Goal: Information Seeking & Learning: Learn about a topic

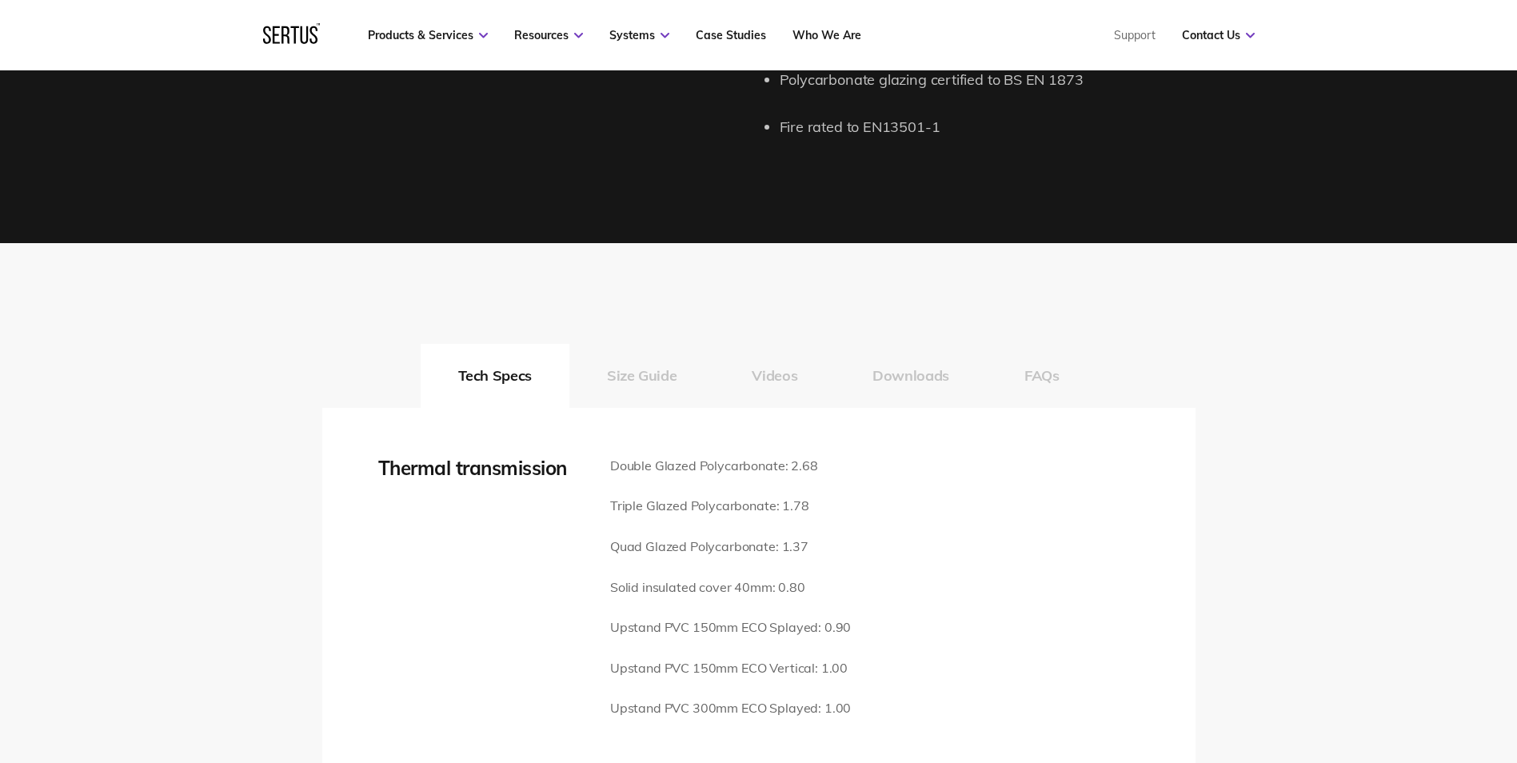
scroll to position [2079, 0]
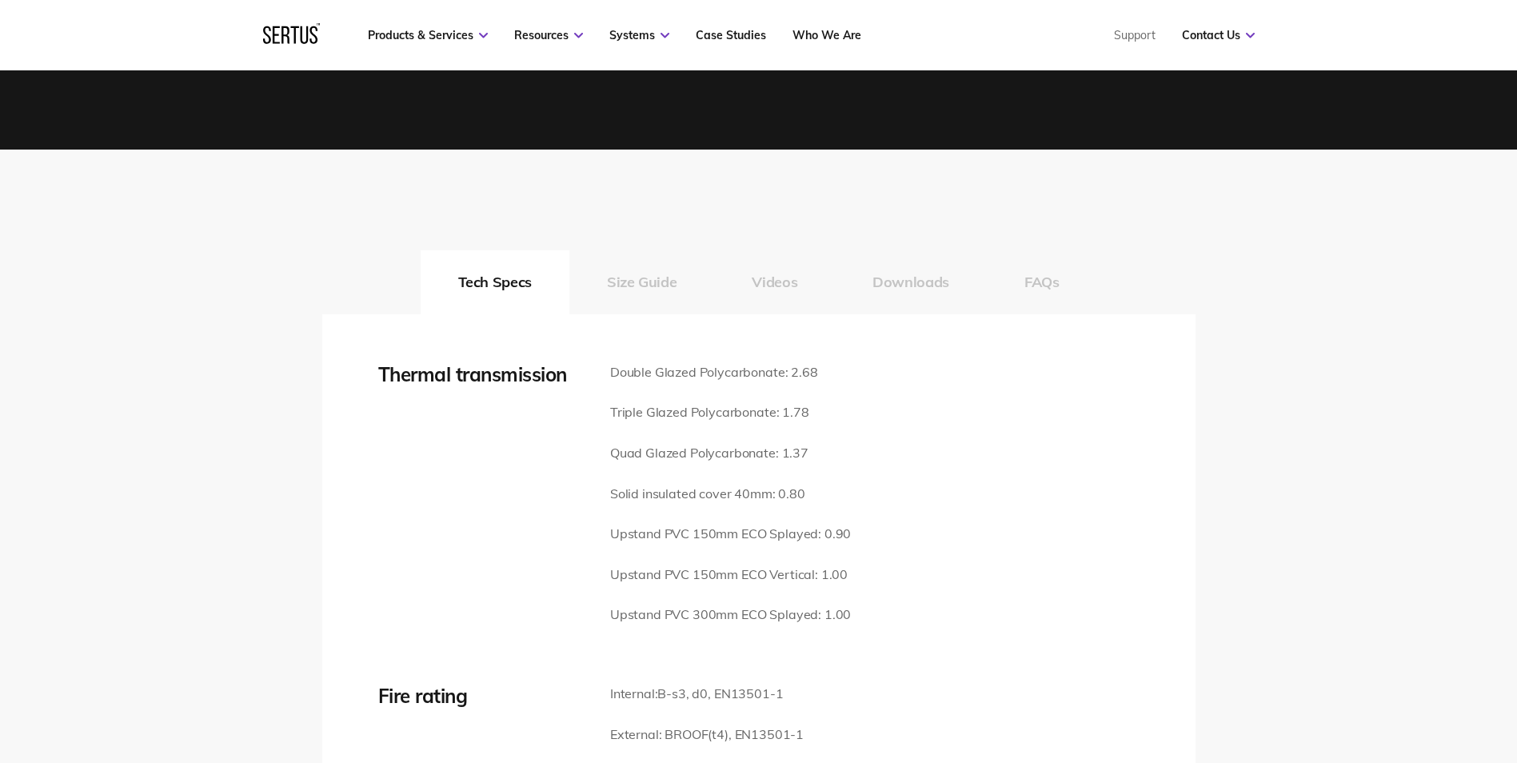
click at [630, 250] on button "Size Guide" at bounding box center [641, 282] width 145 height 64
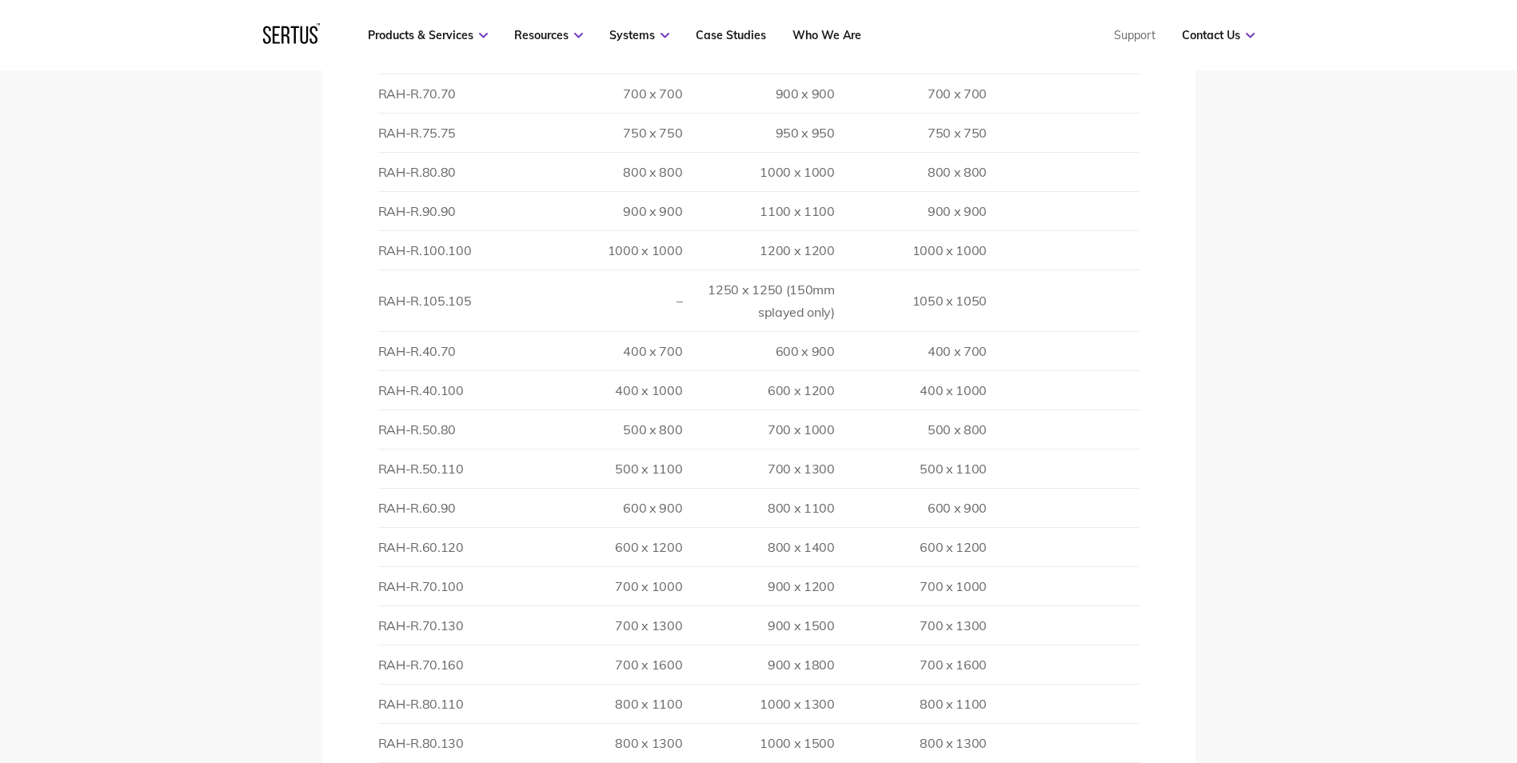
scroll to position [2479, 0]
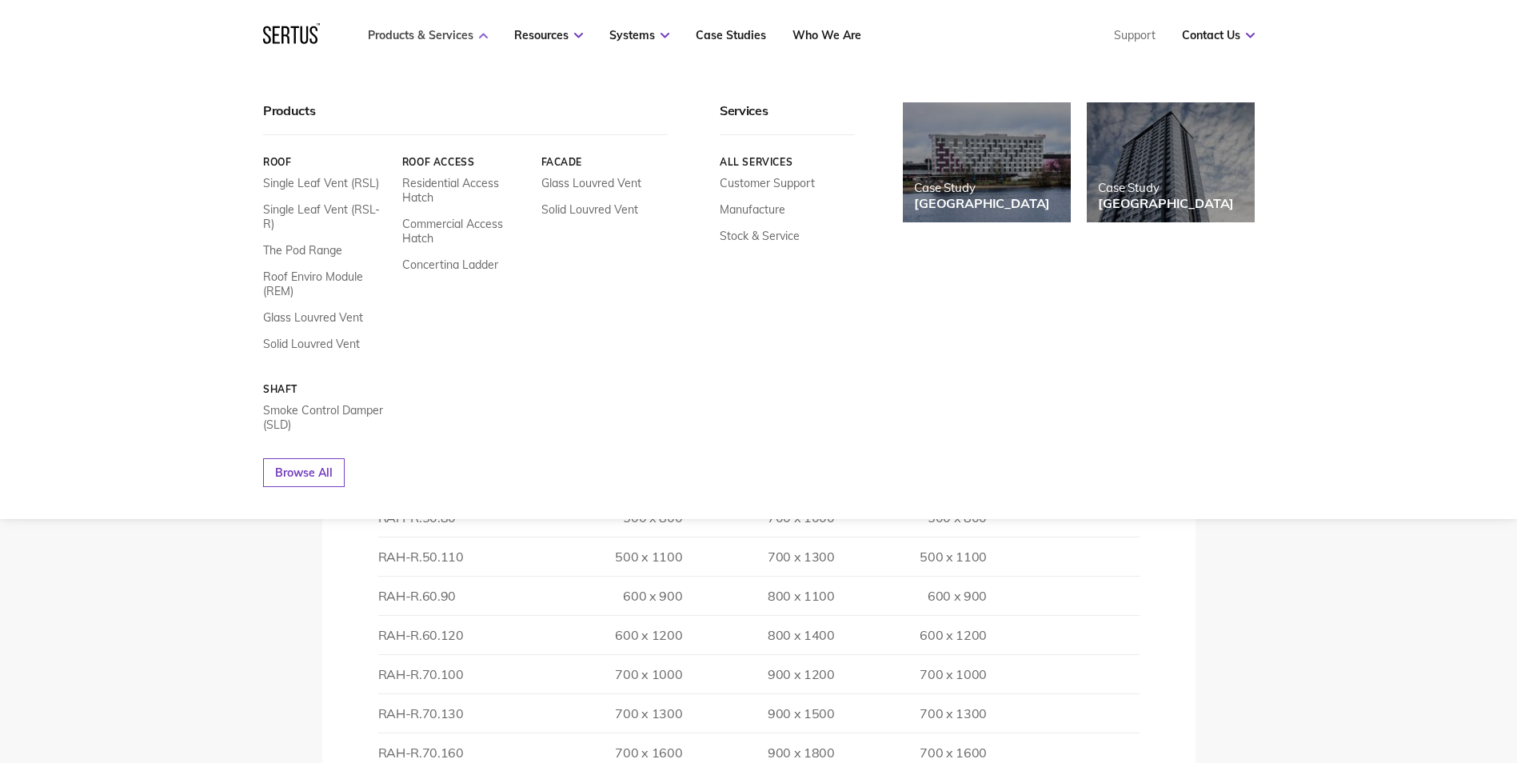
click at [422, 31] on link "Products & Services" at bounding box center [428, 35] width 120 height 14
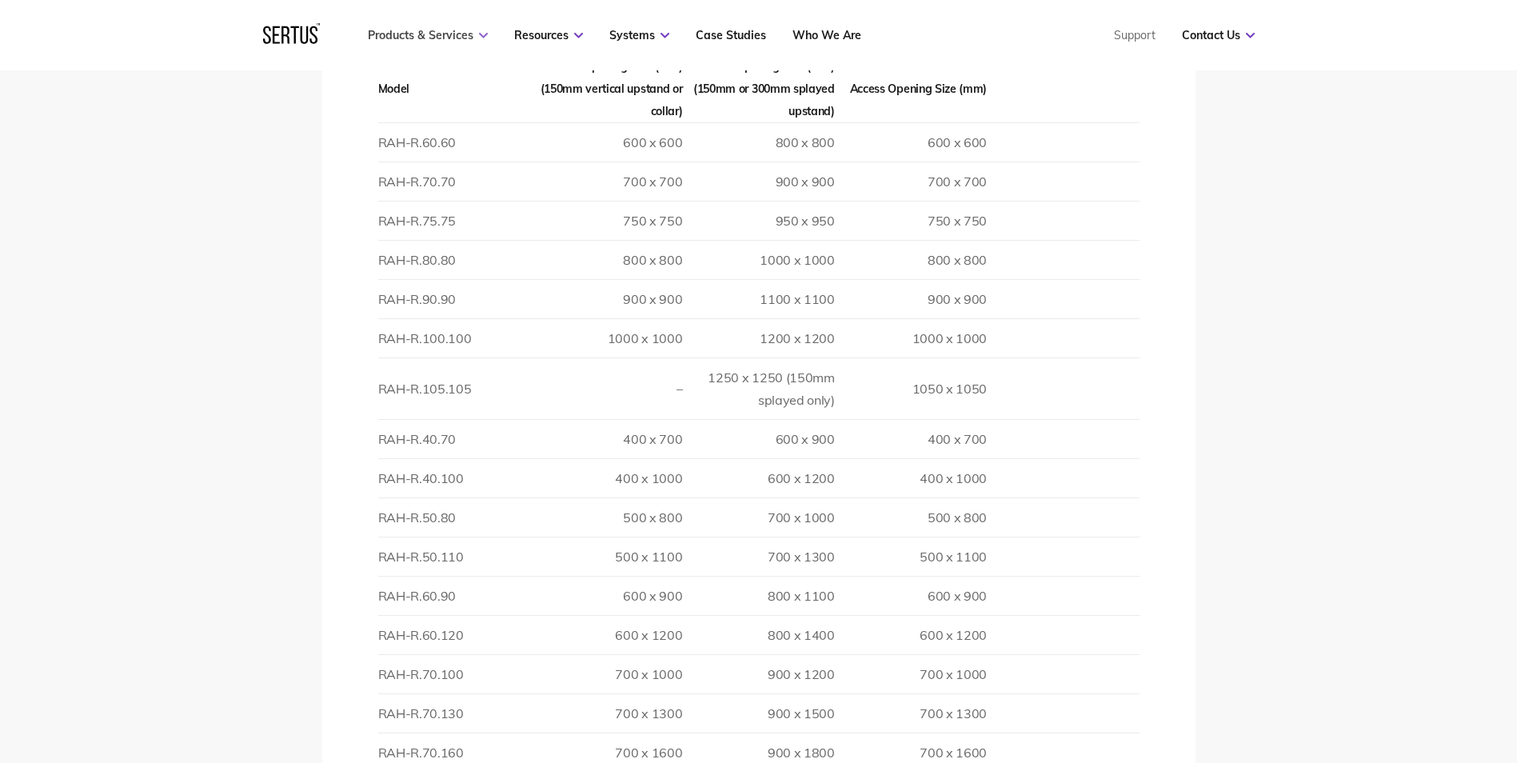
click at [476, 30] on link "Products & Services" at bounding box center [428, 35] width 120 height 14
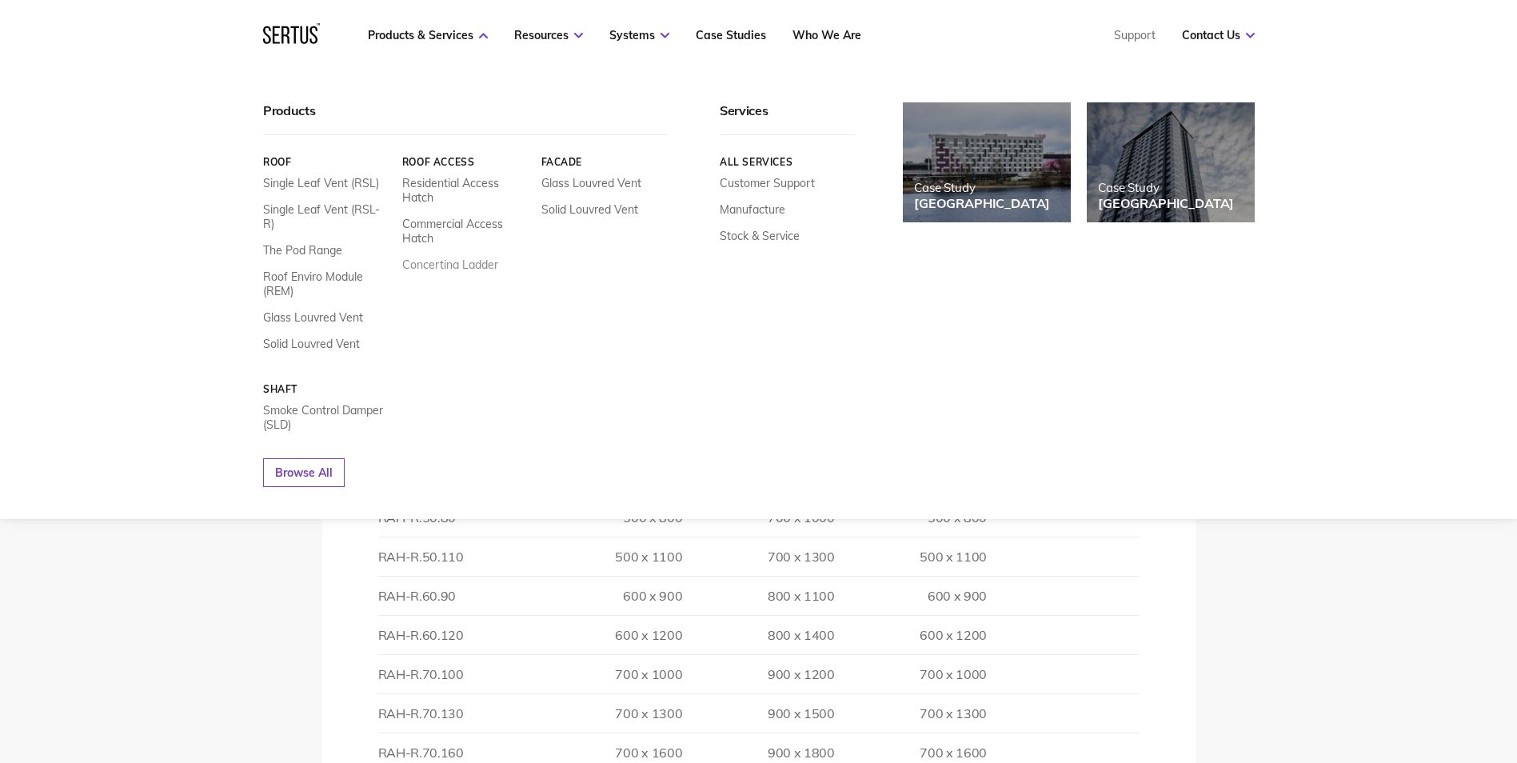
click at [435, 267] on link "Concertina Ladder" at bounding box center [449, 264] width 96 height 14
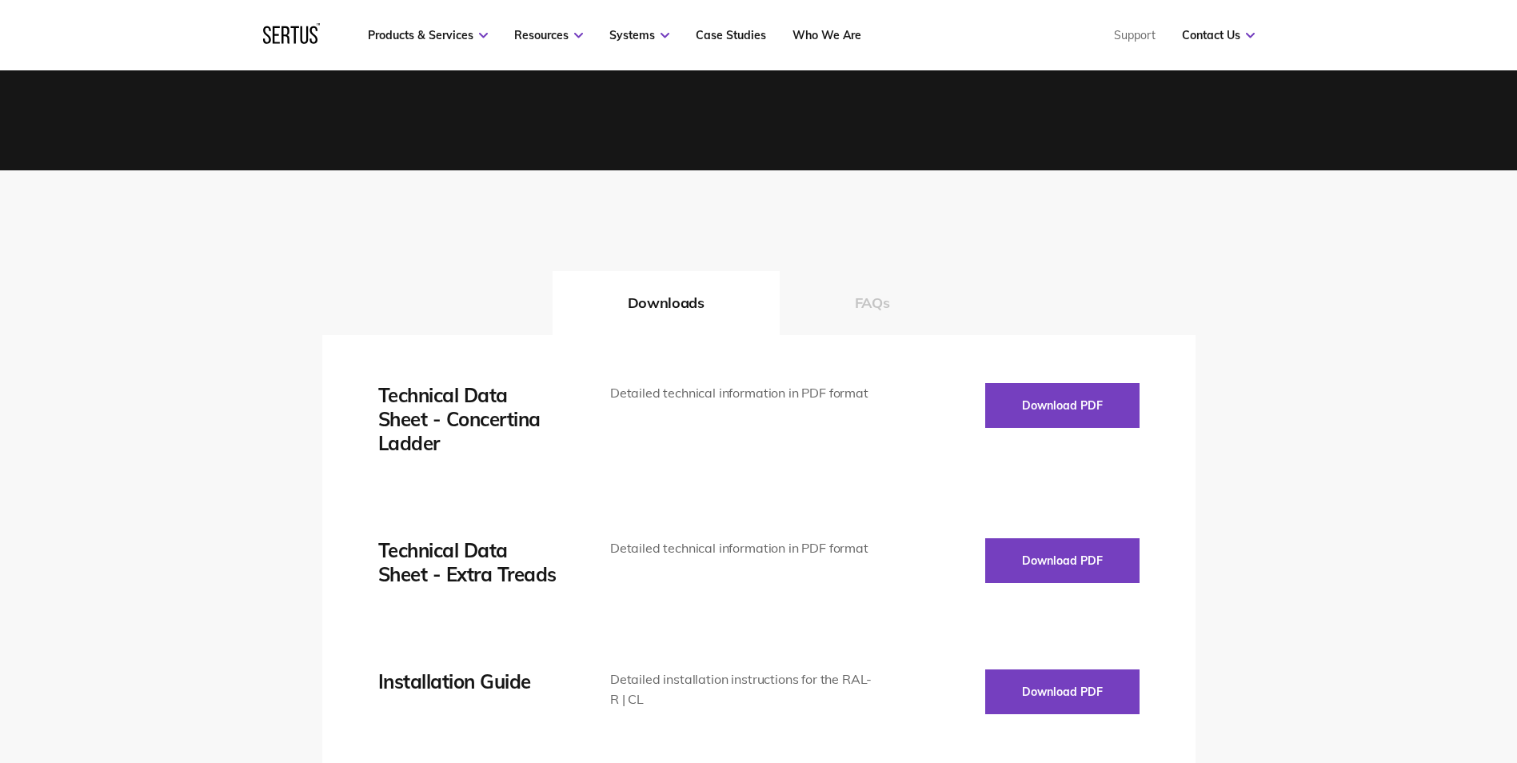
scroll to position [2079, 0]
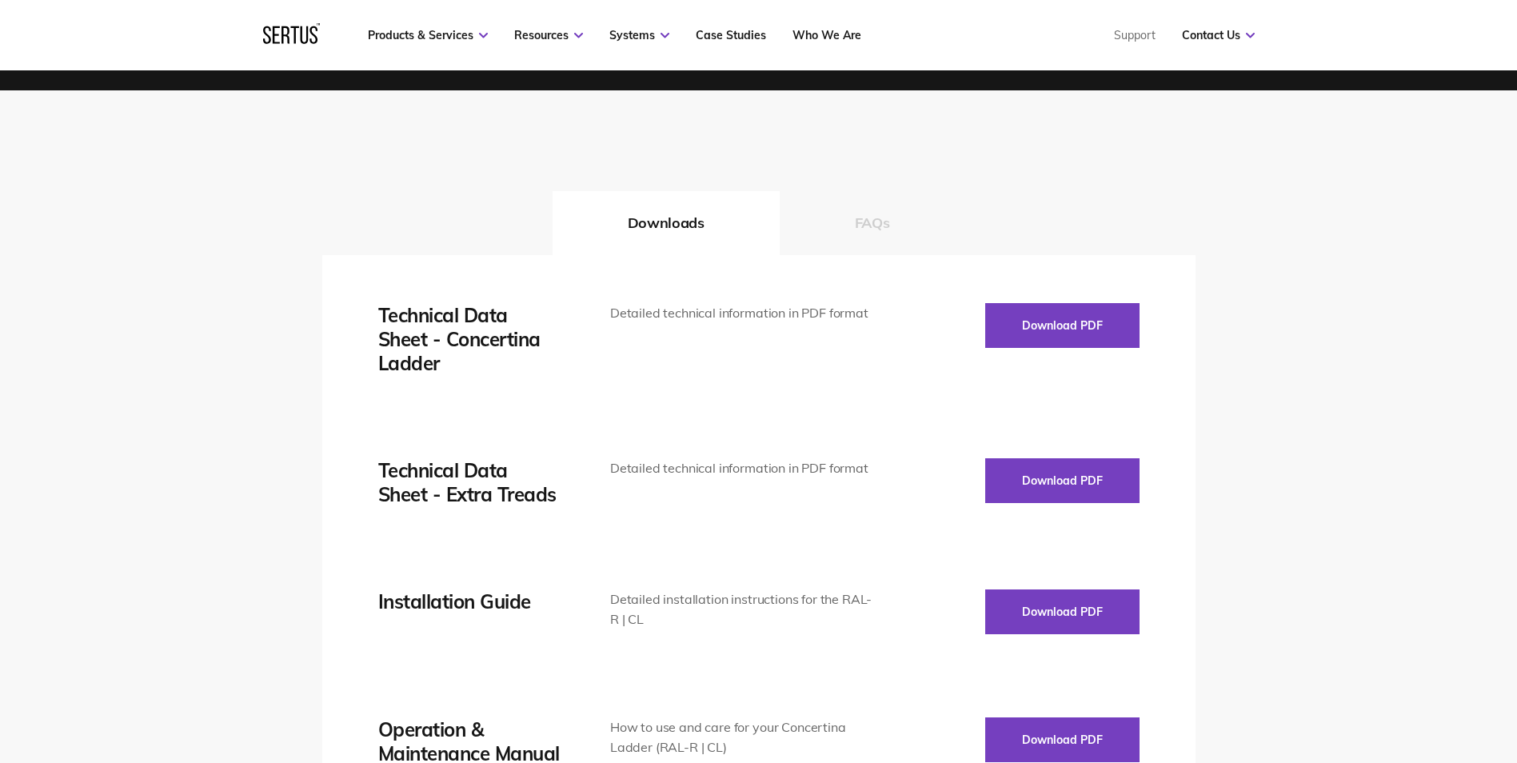
click at [878, 219] on button "FAQs" at bounding box center [873, 223] width 186 height 64
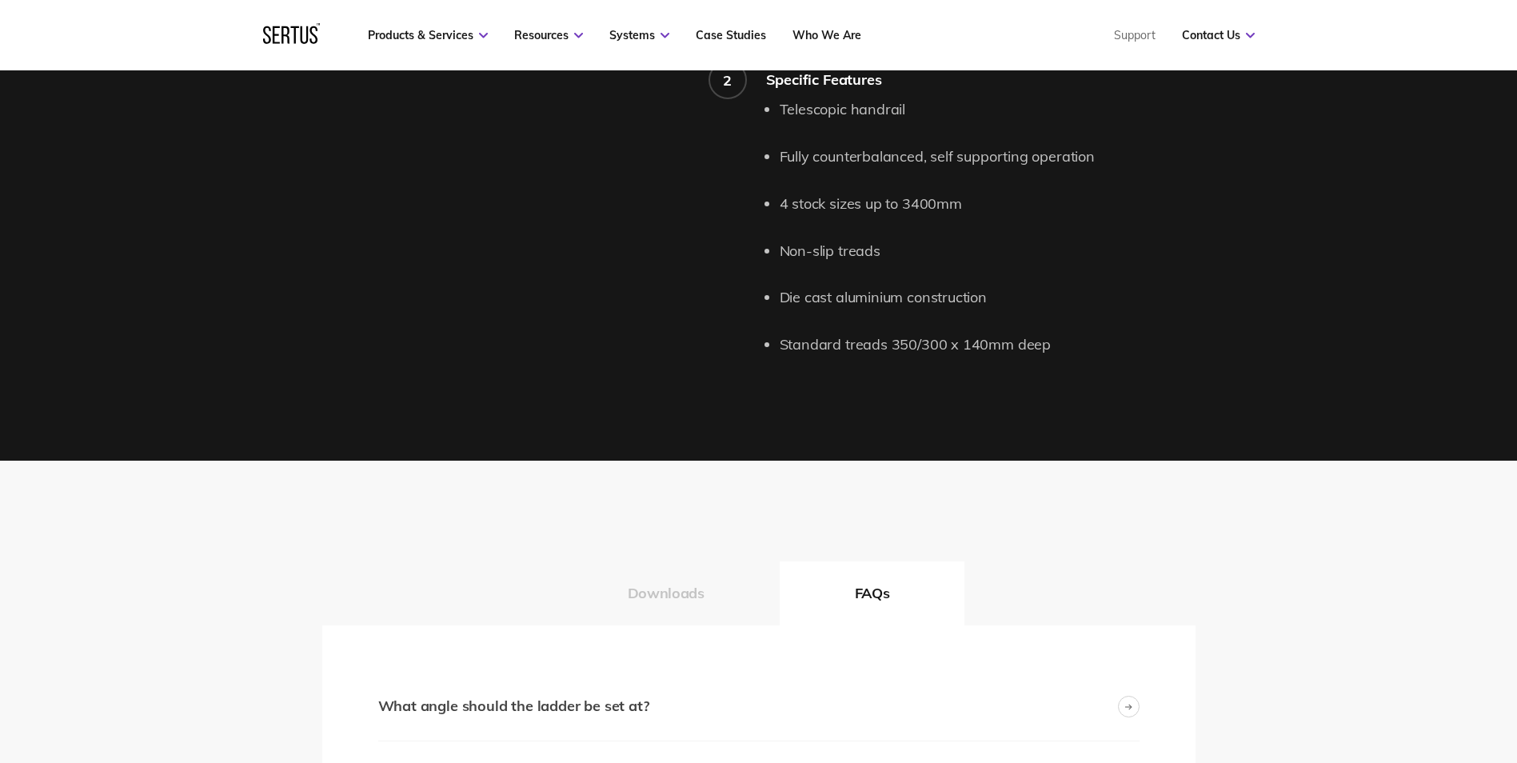
scroll to position [1839, 0]
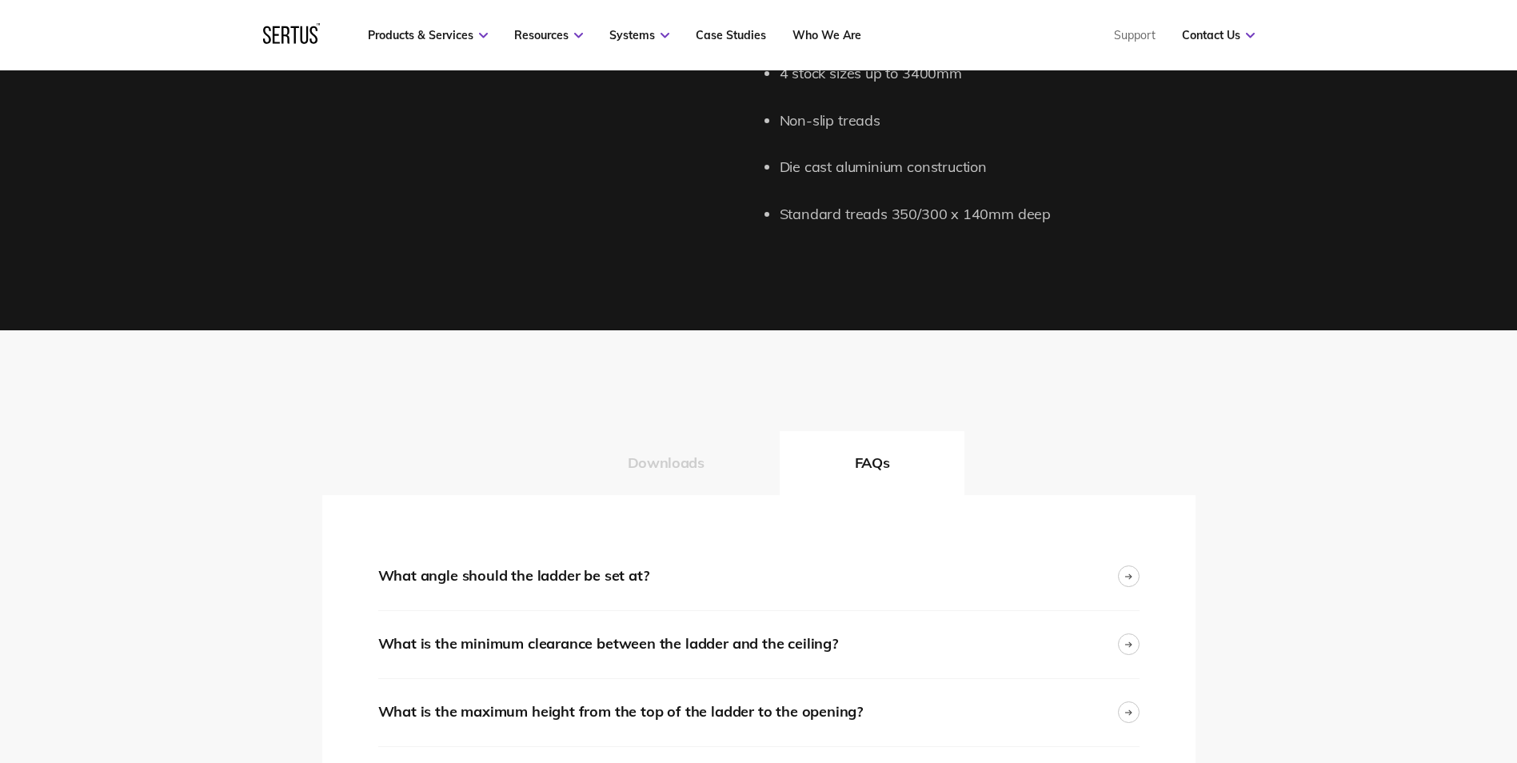
click at [668, 457] on button "Downloads" at bounding box center [666, 463] width 227 height 64
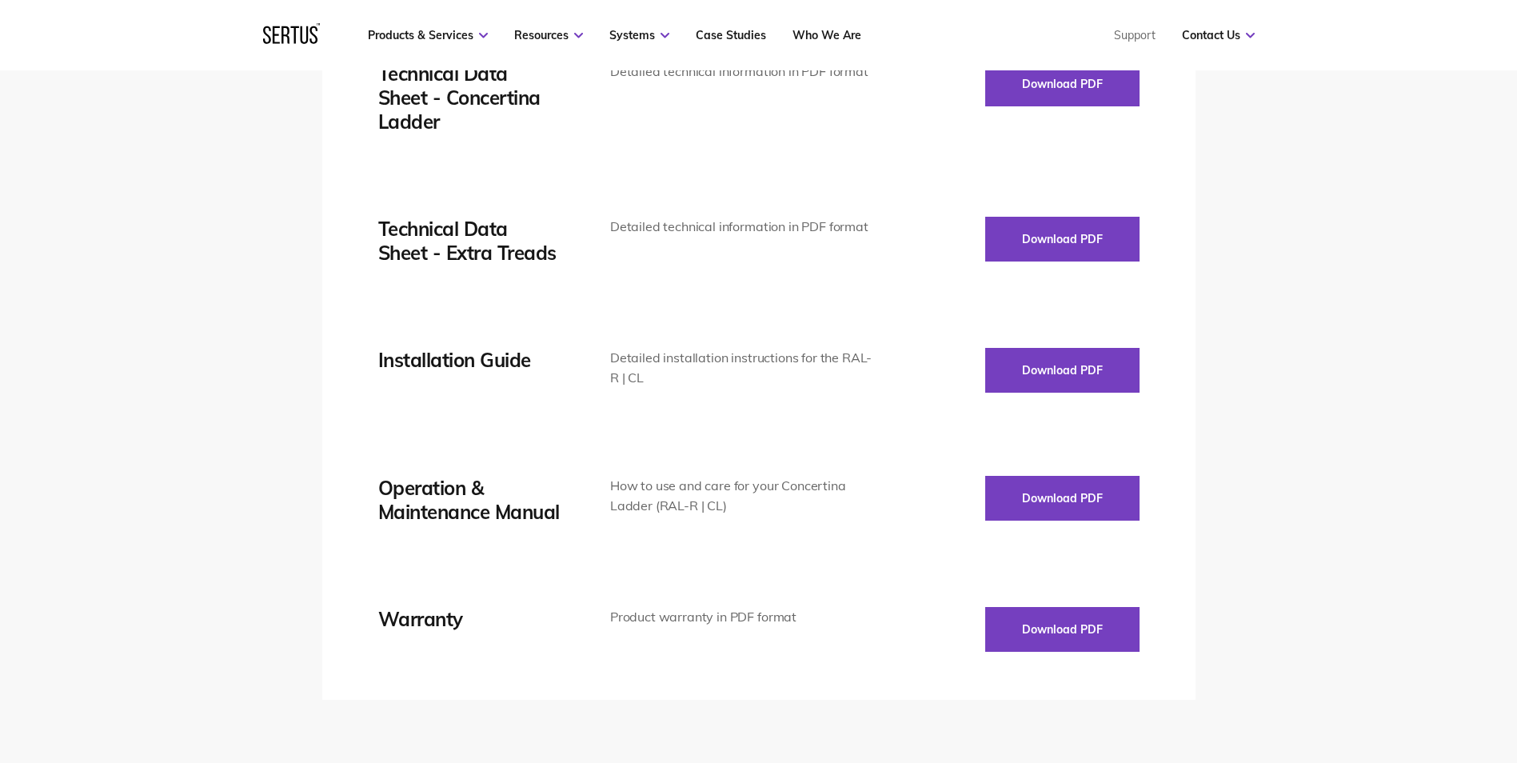
scroll to position [2079, 0]
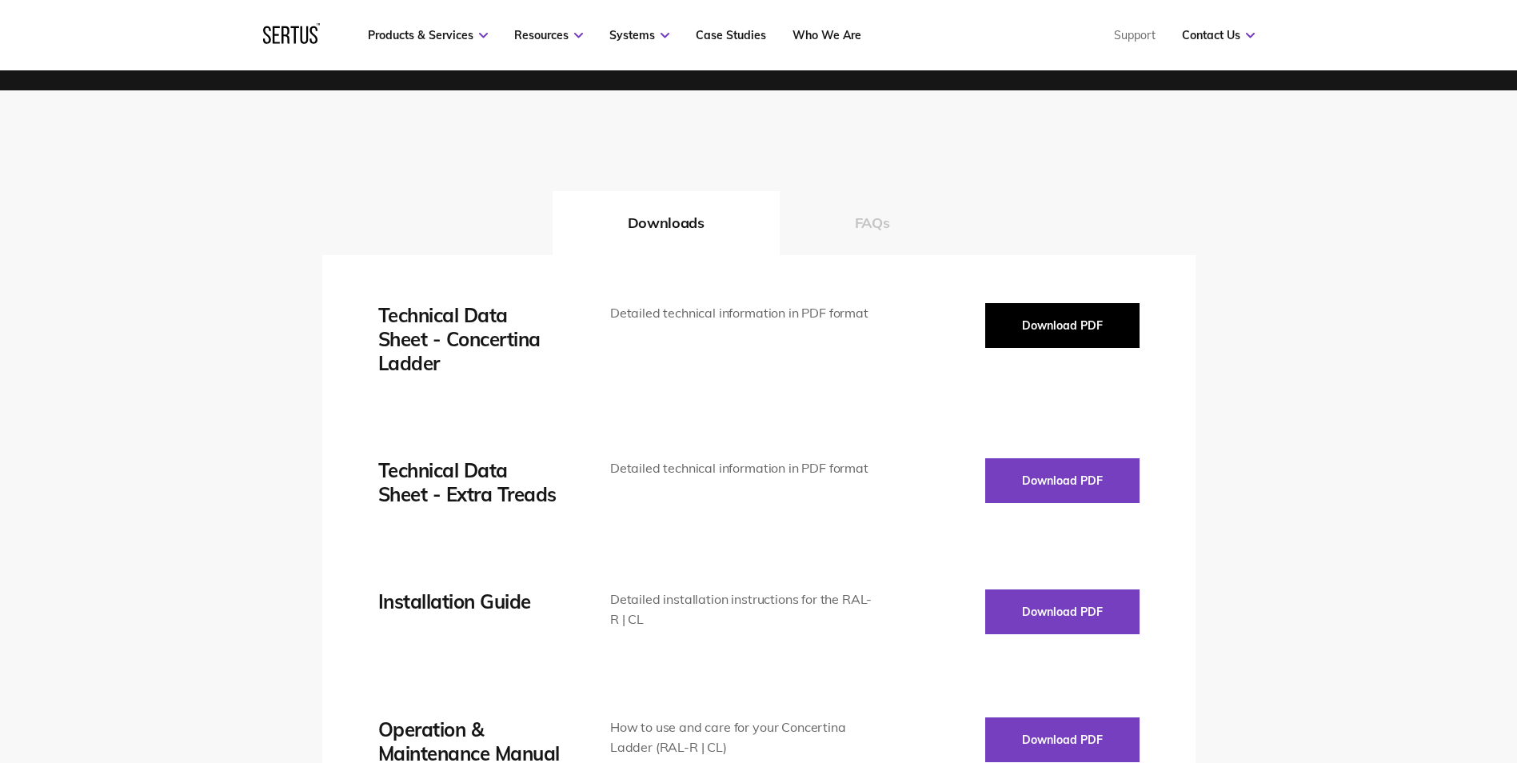
click at [1026, 321] on button "Download PDF" at bounding box center [1062, 325] width 154 height 45
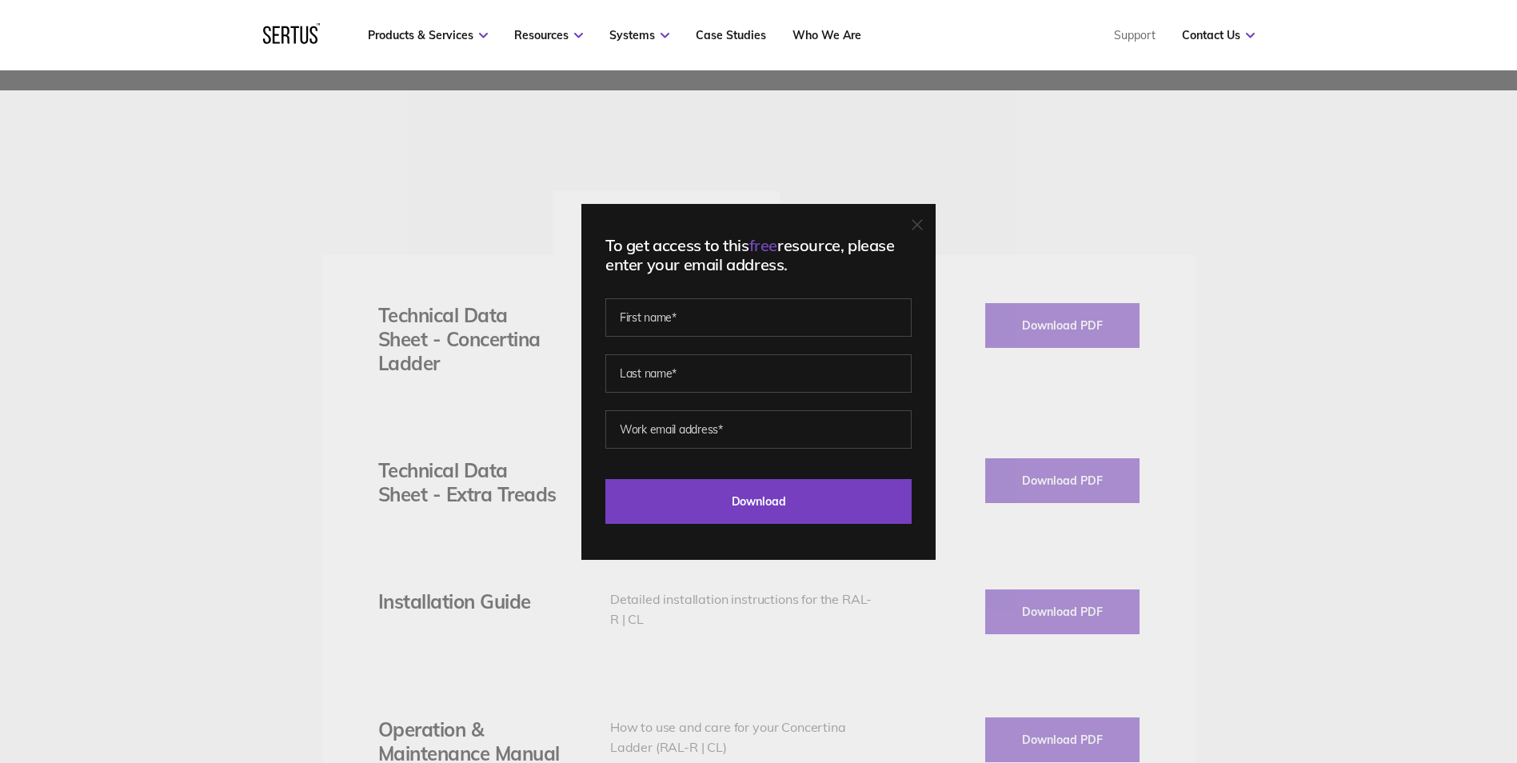
click at [923, 221] on icon at bounding box center [917, 224] width 11 height 11
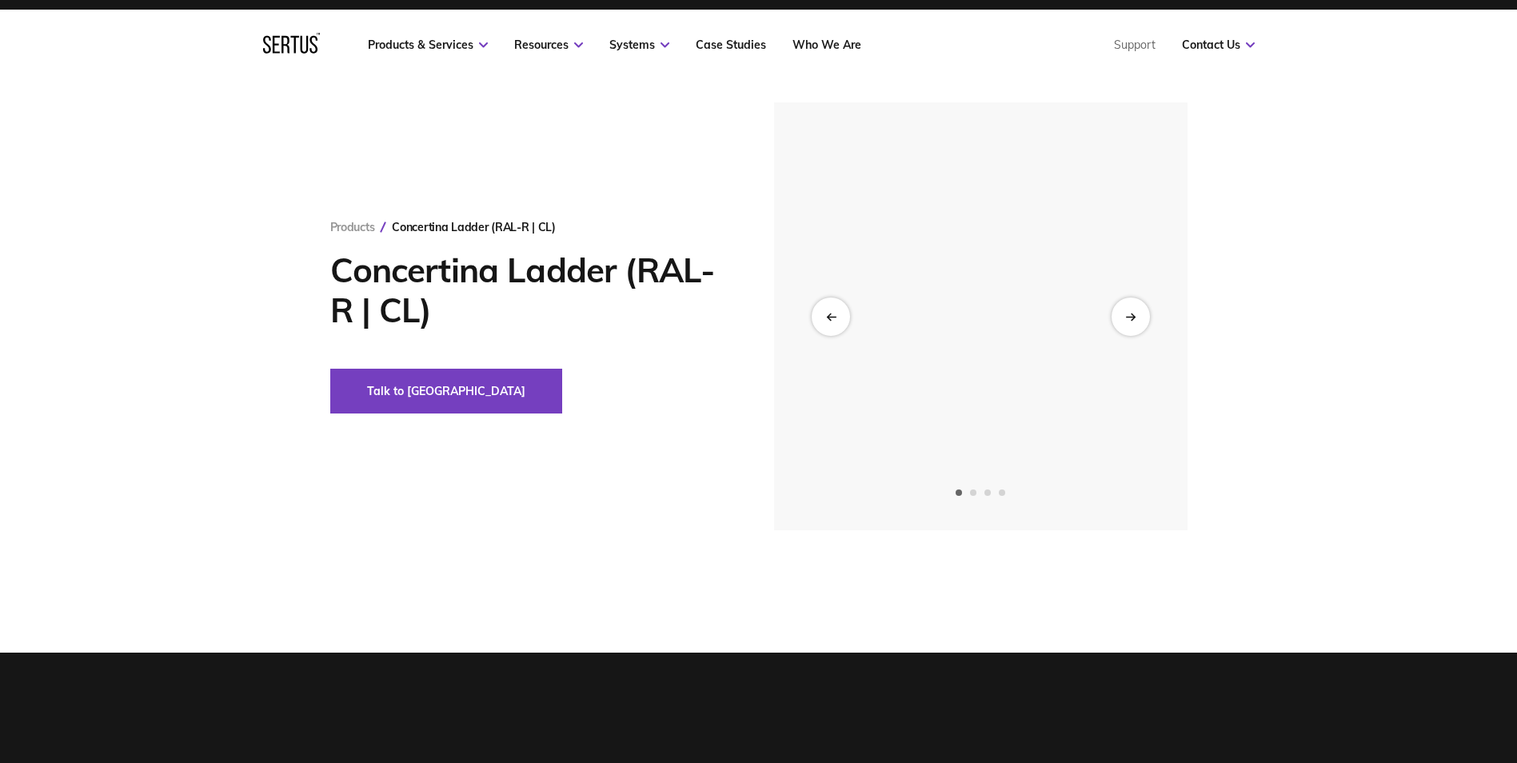
scroll to position [0, 0]
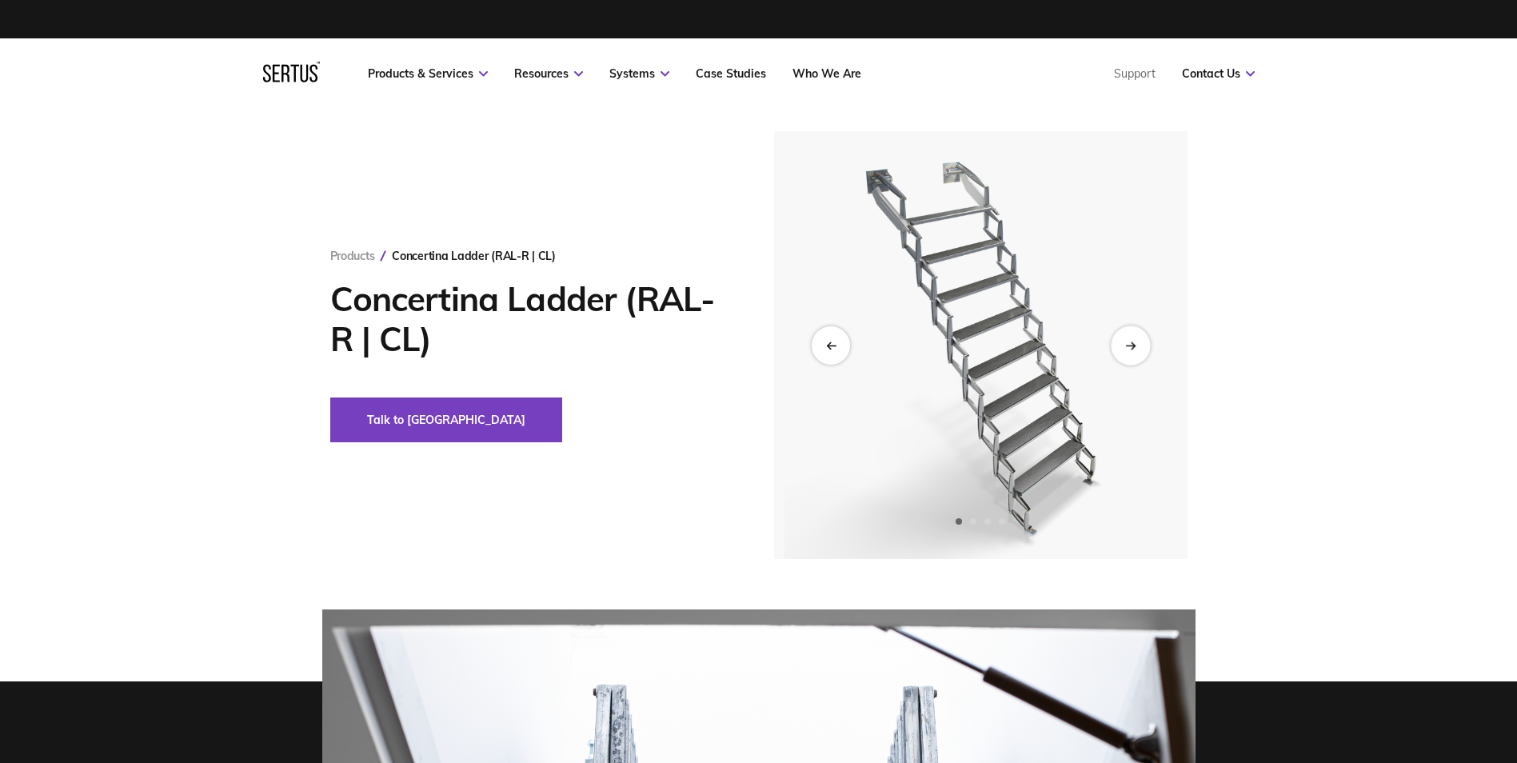
click at [1123, 350] on div "Next slide" at bounding box center [1130, 344] width 39 height 39
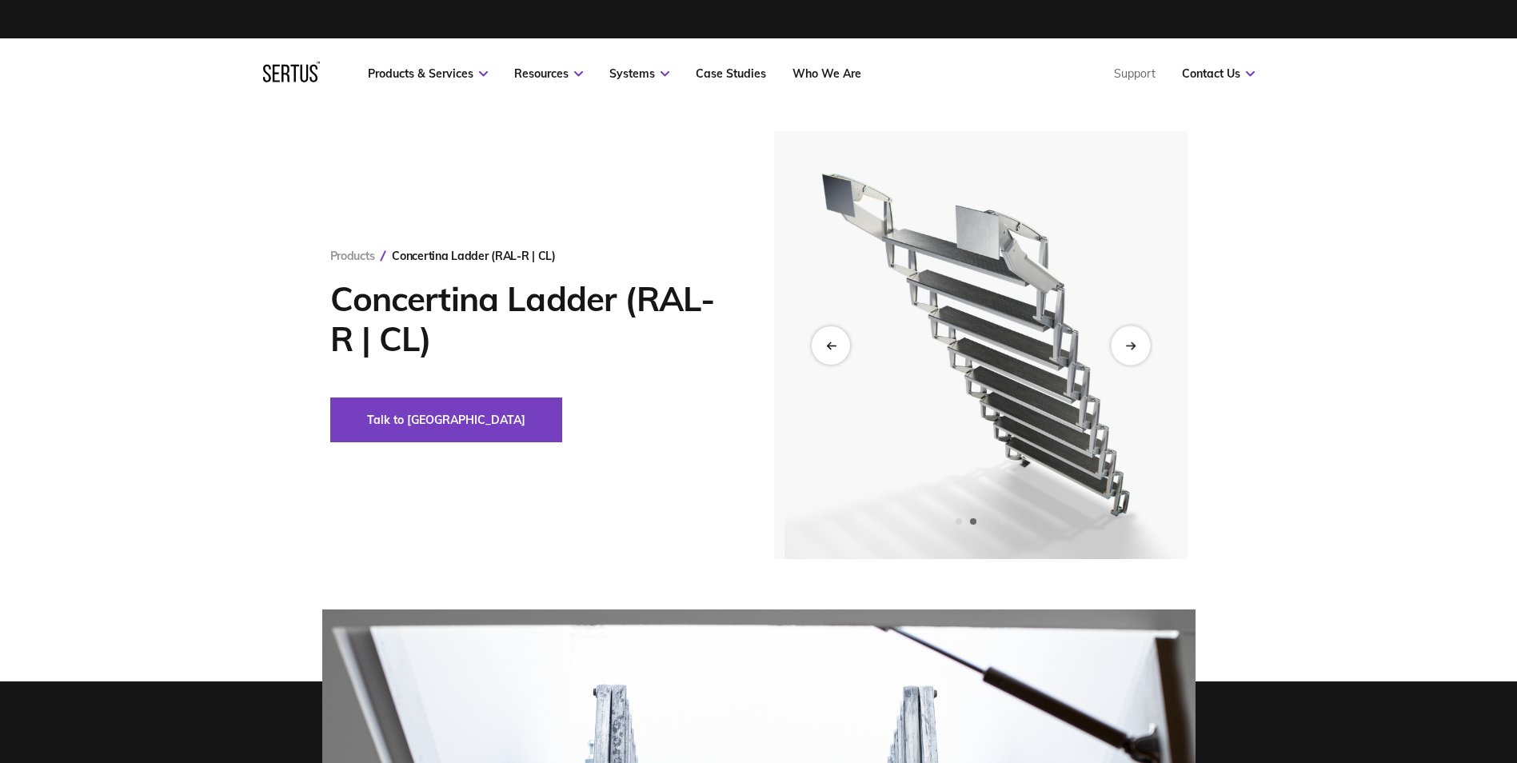
click at [1135, 350] on div "Next slide" at bounding box center [1130, 344] width 39 height 39
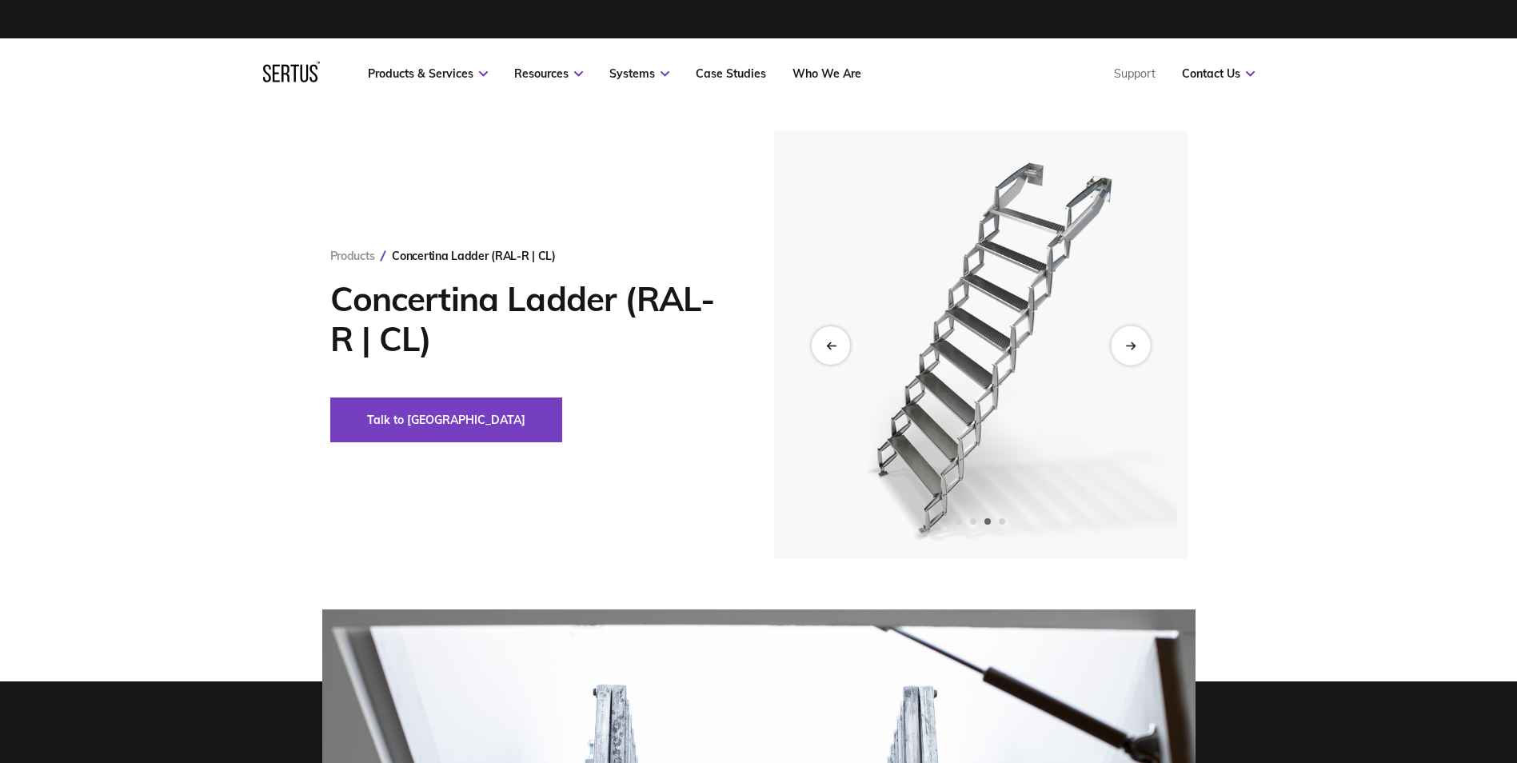
click at [1135, 349] on icon "Next slide" at bounding box center [1130, 345] width 10 height 9
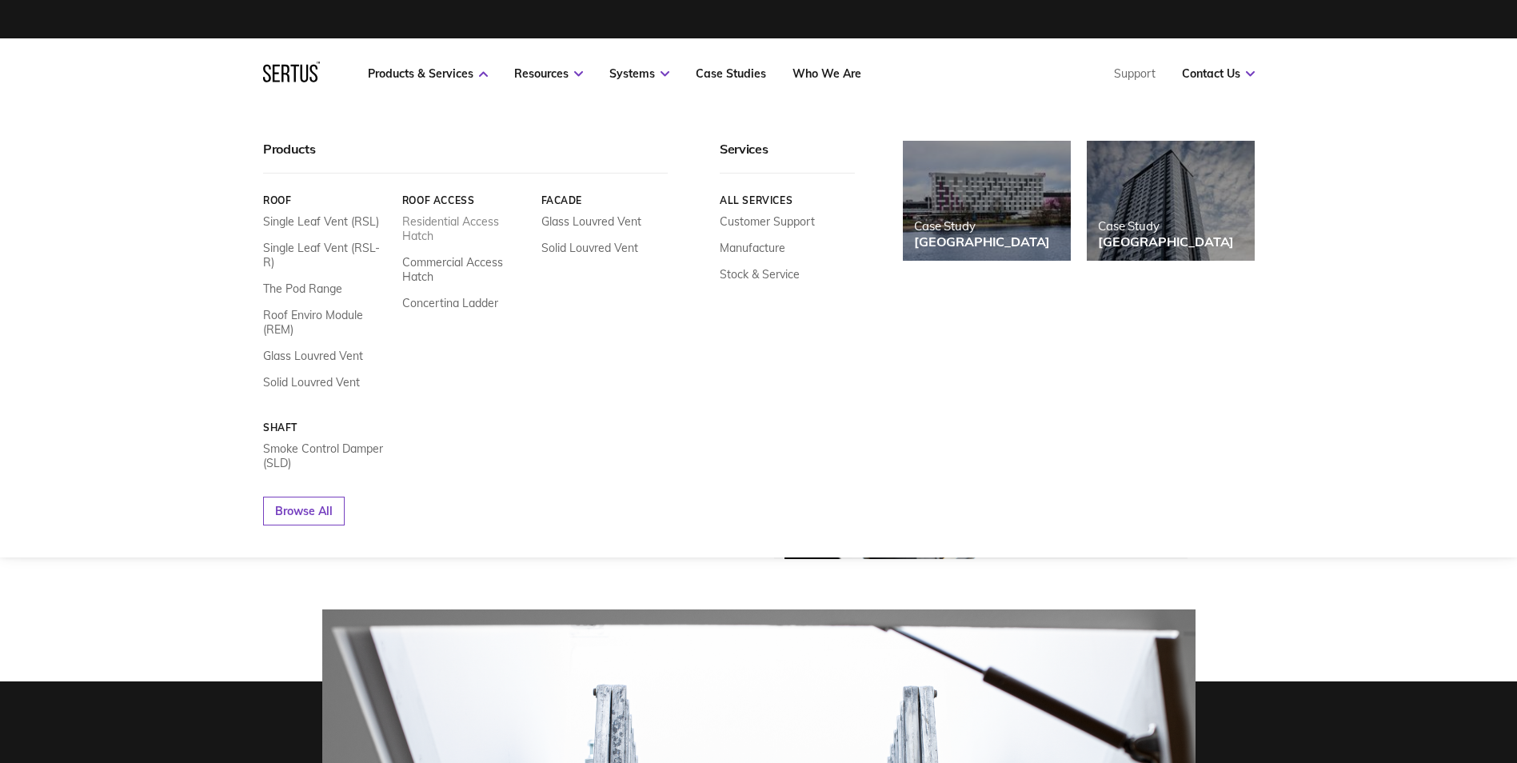
click at [417, 225] on link "Residential Access Hatch" at bounding box center [464, 228] width 127 height 29
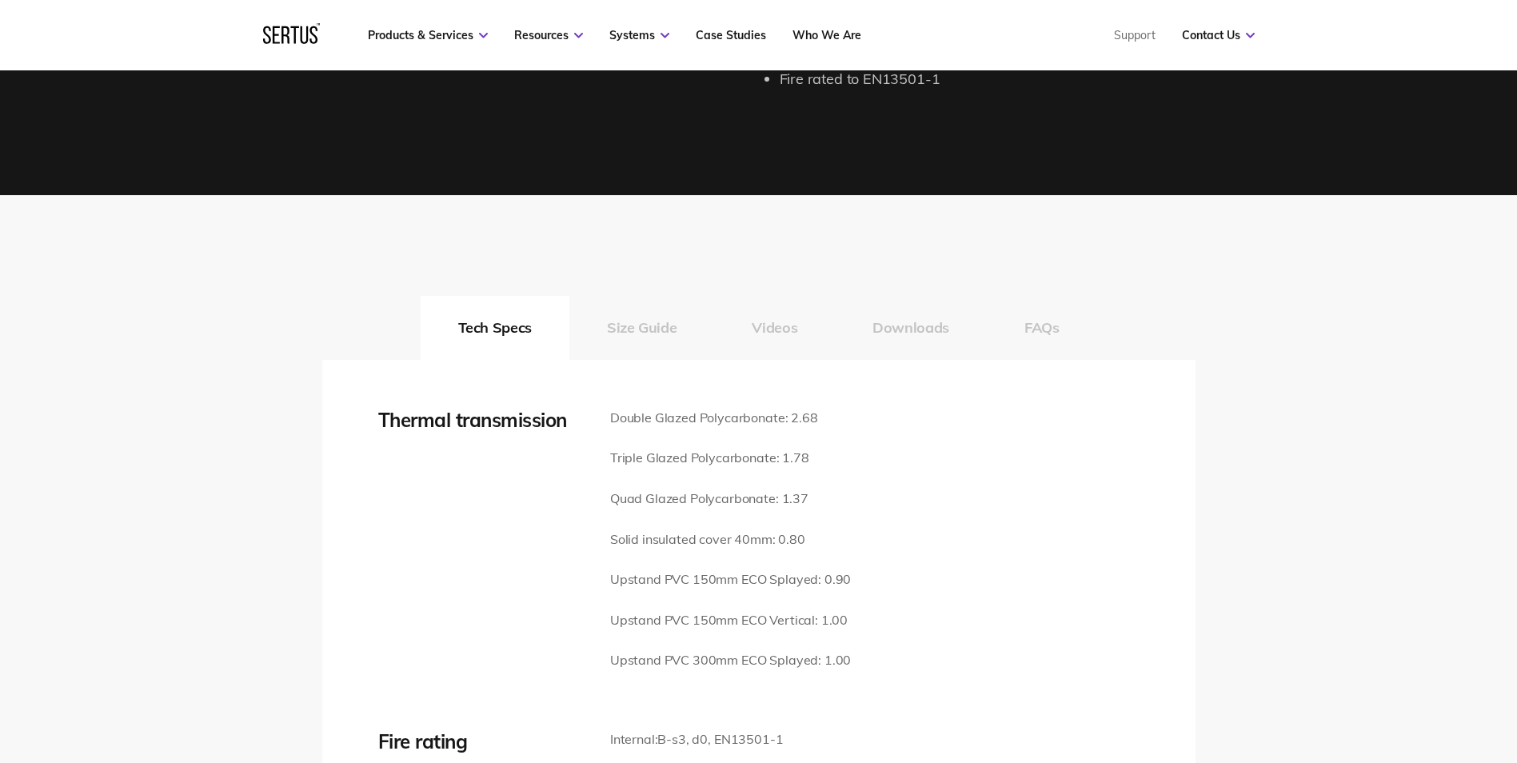
scroll to position [2159, 0]
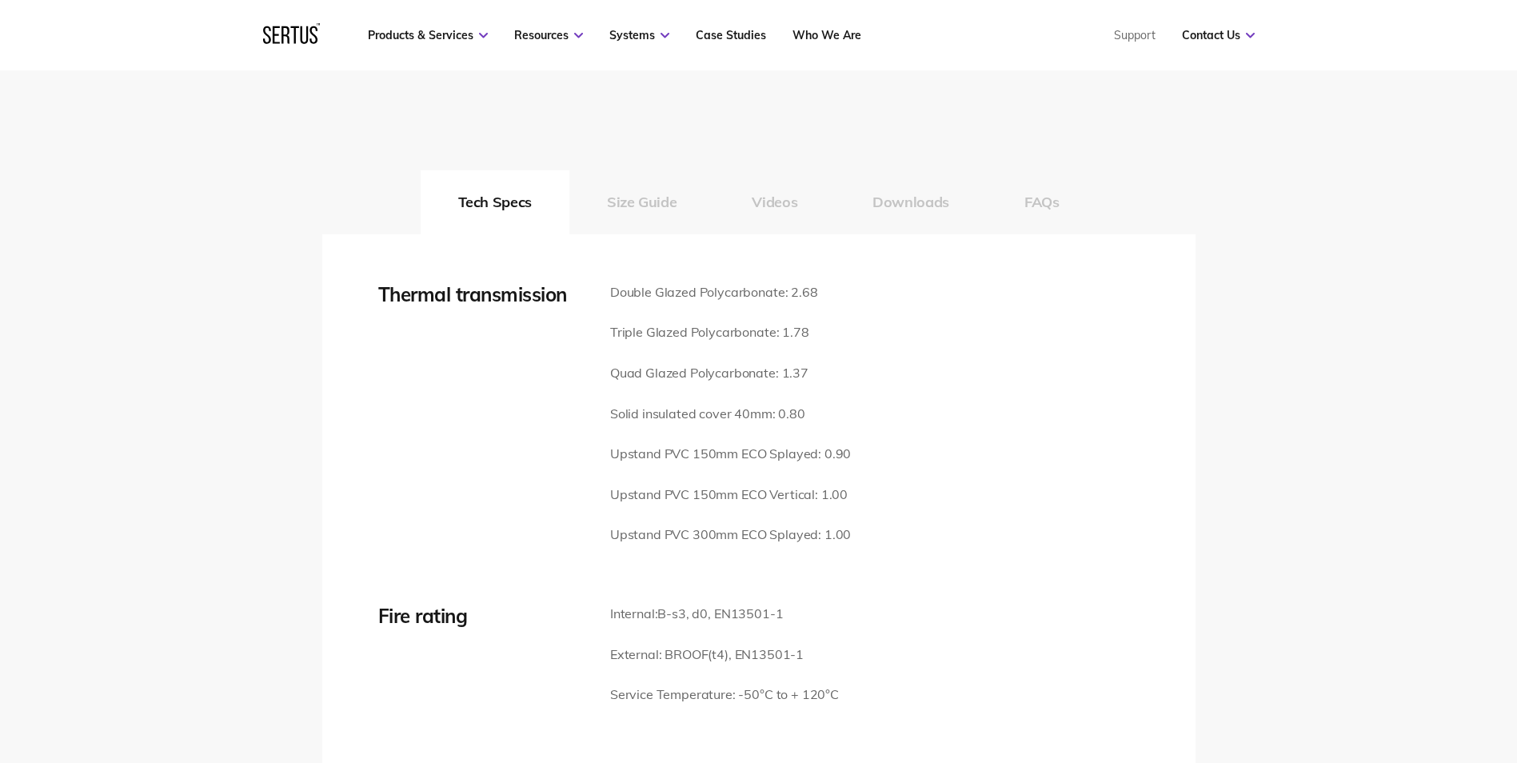
drag, startPoint x: 643, startPoint y: 179, endPoint x: 725, endPoint y: 237, distance: 101.0
click at [641, 179] on button "Size Guide" at bounding box center [641, 202] width 145 height 64
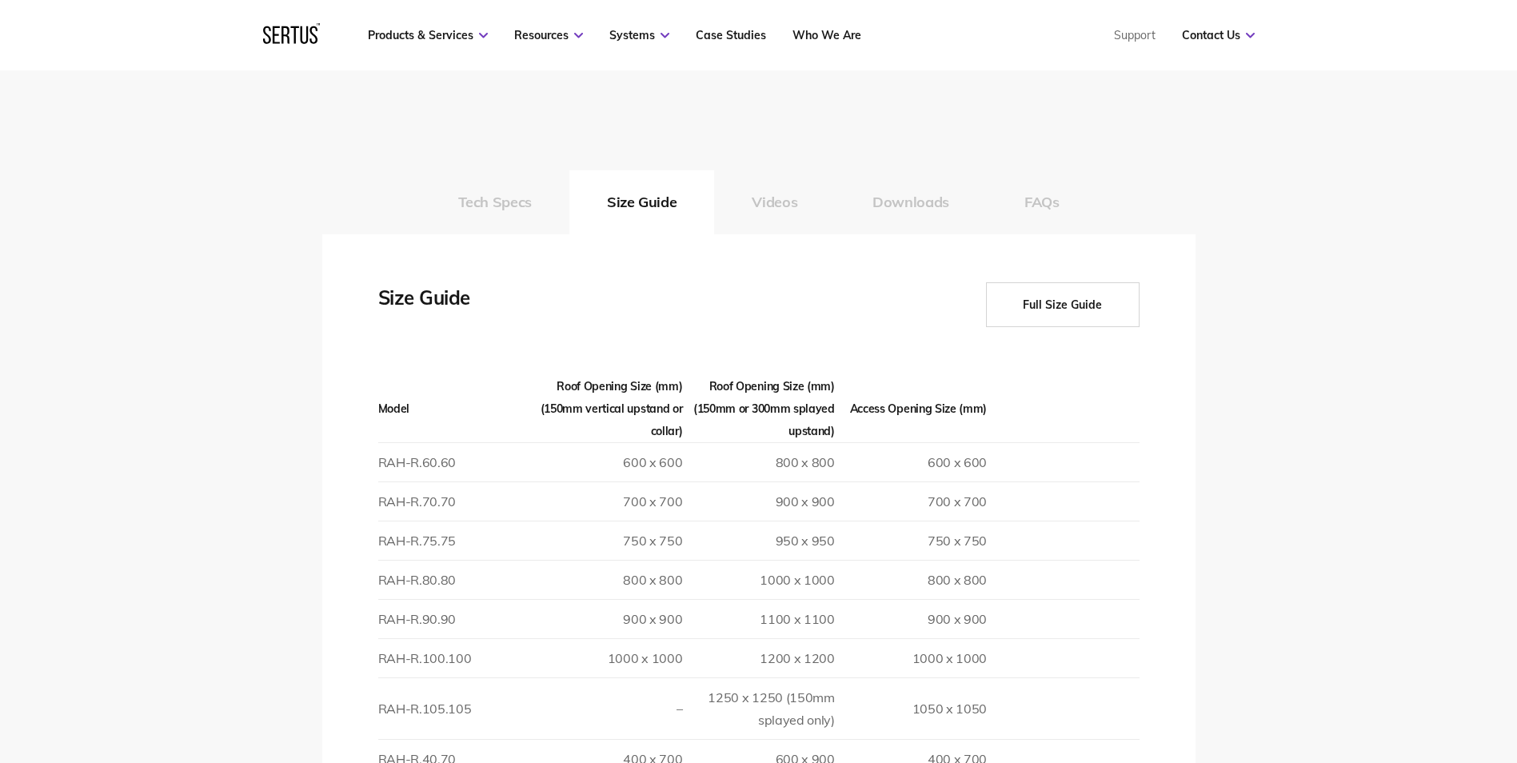
click at [1044, 282] on button "Full Size Guide" at bounding box center [1063, 304] width 154 height 45
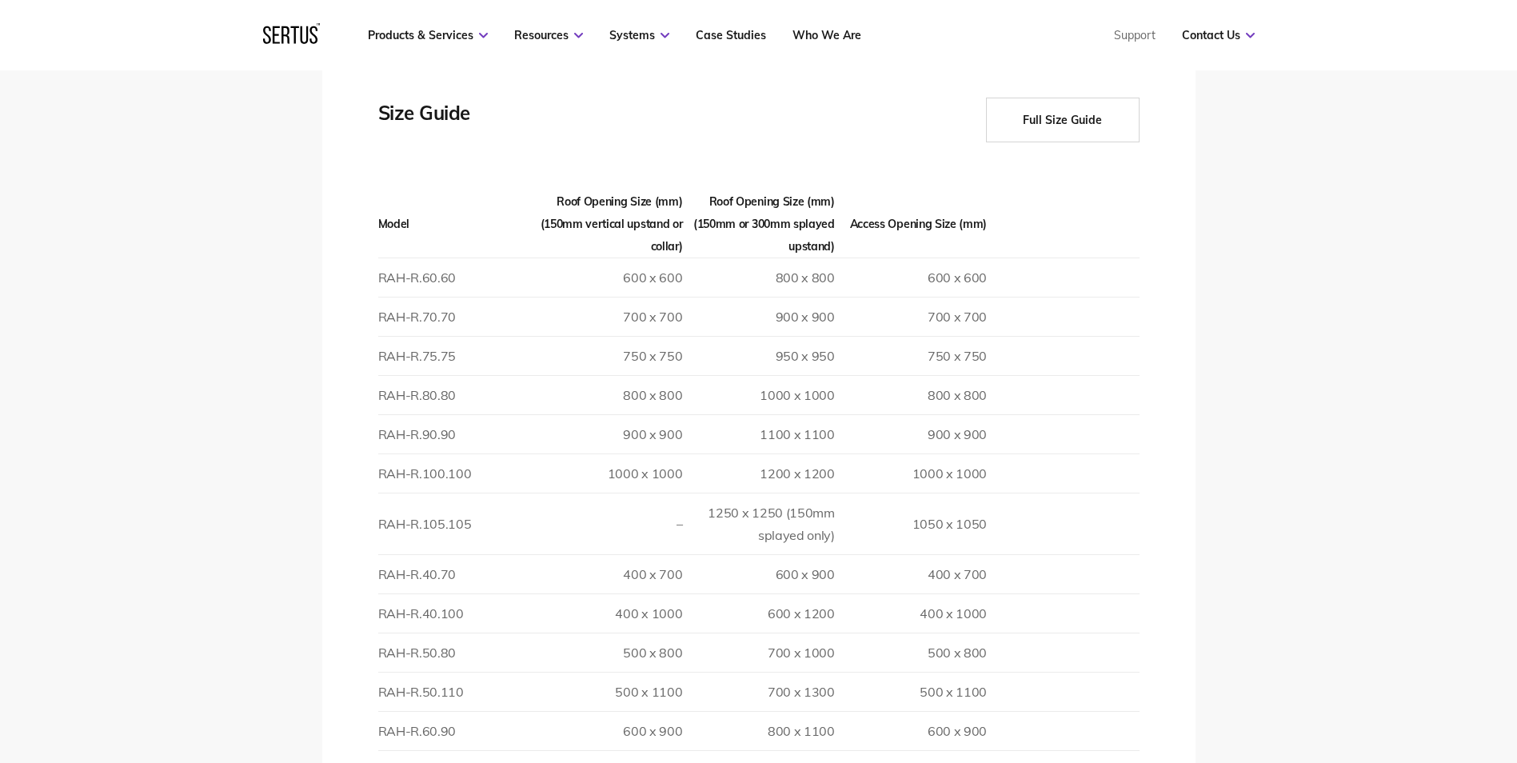
scroll to position [2239, 0]
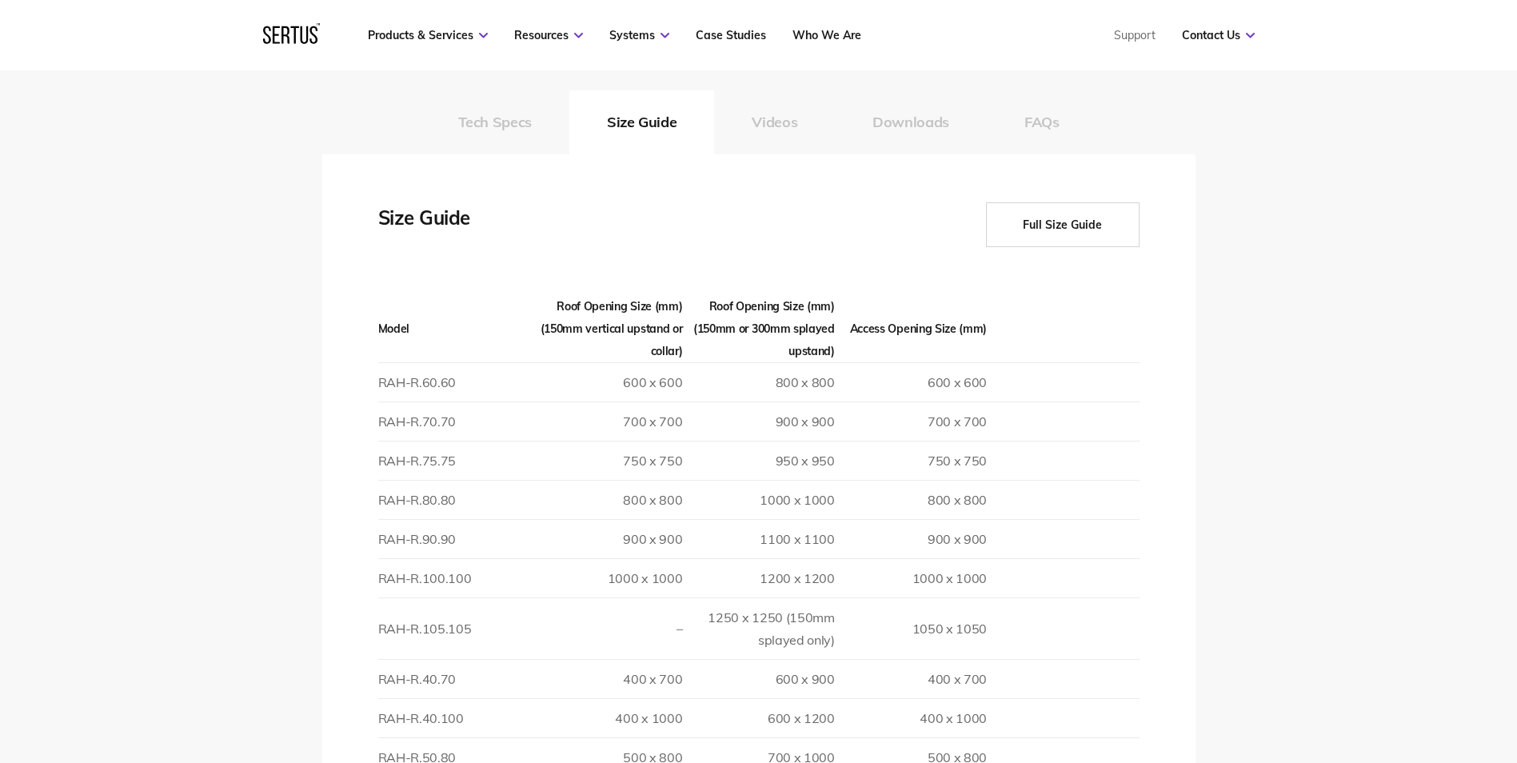
click at [1060, 202] on button "Full Size Guide" at bounding box center [1063, 224] width 154 height 45
click at [1055, 94] on button "FAQs" at bounding box center [1042, 122] width 110 height 64
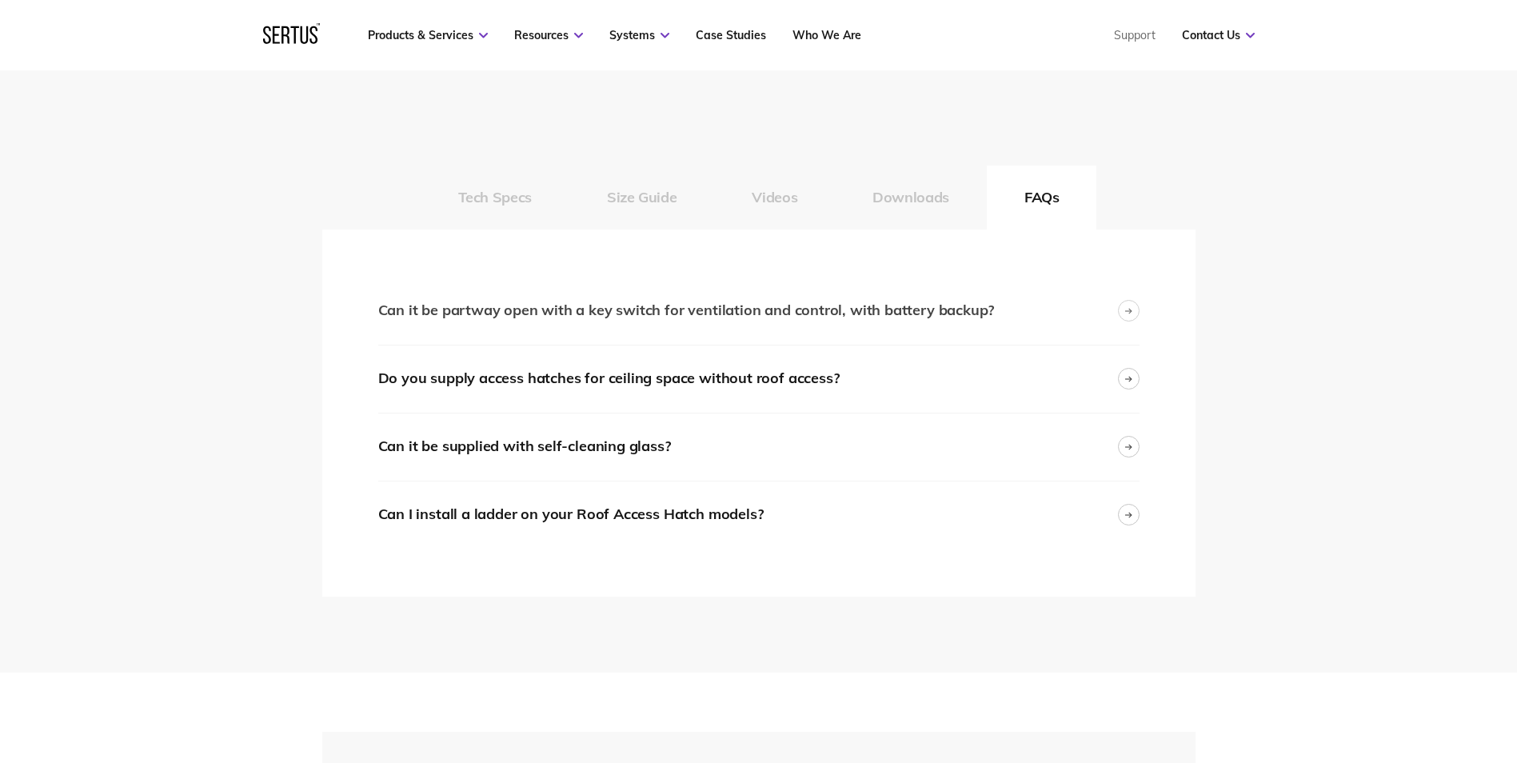
scroll to position [2079, 0]
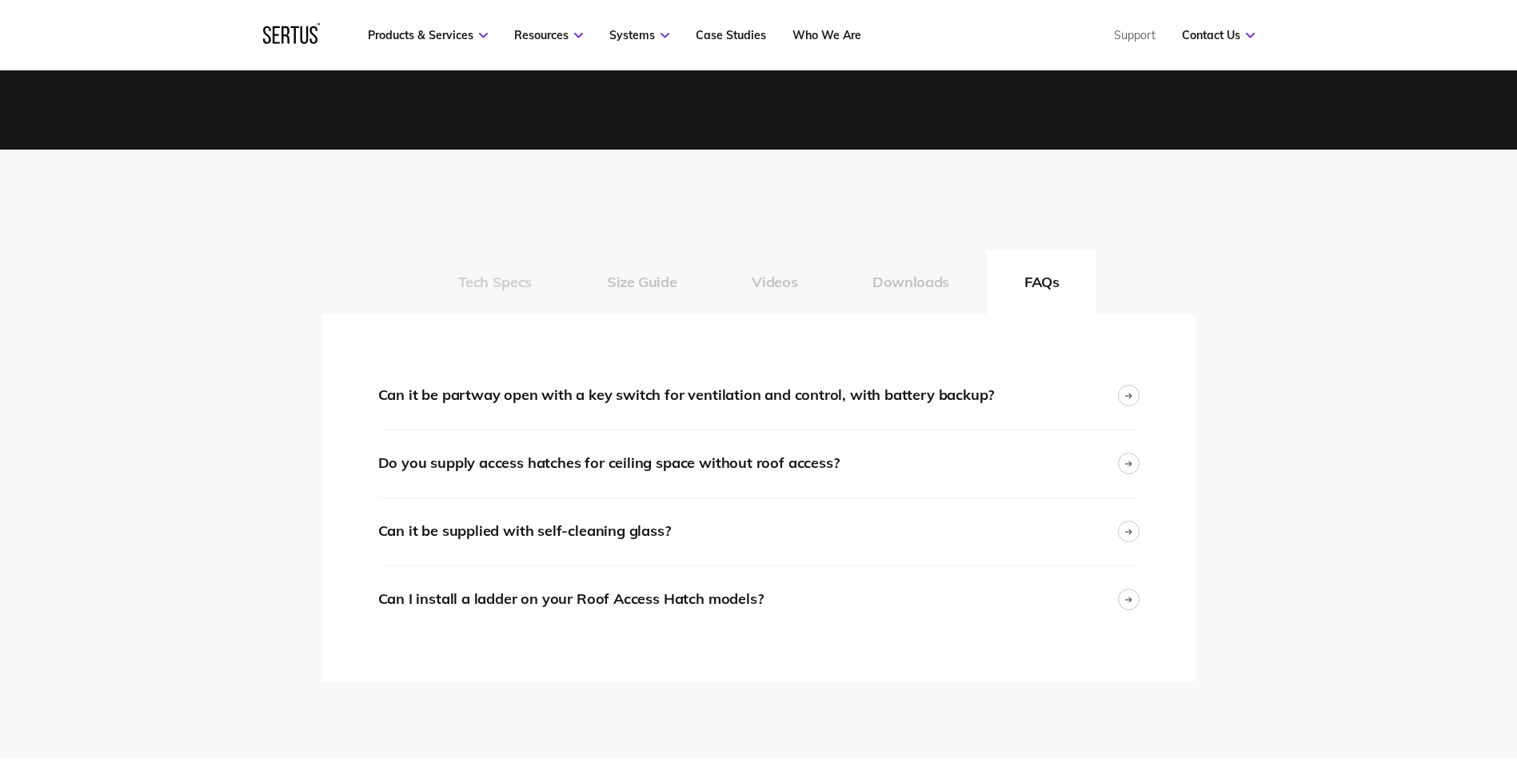
click at [484, 251] on button "Tech Specs" at bounding box center [495, 282] width 149 height 64
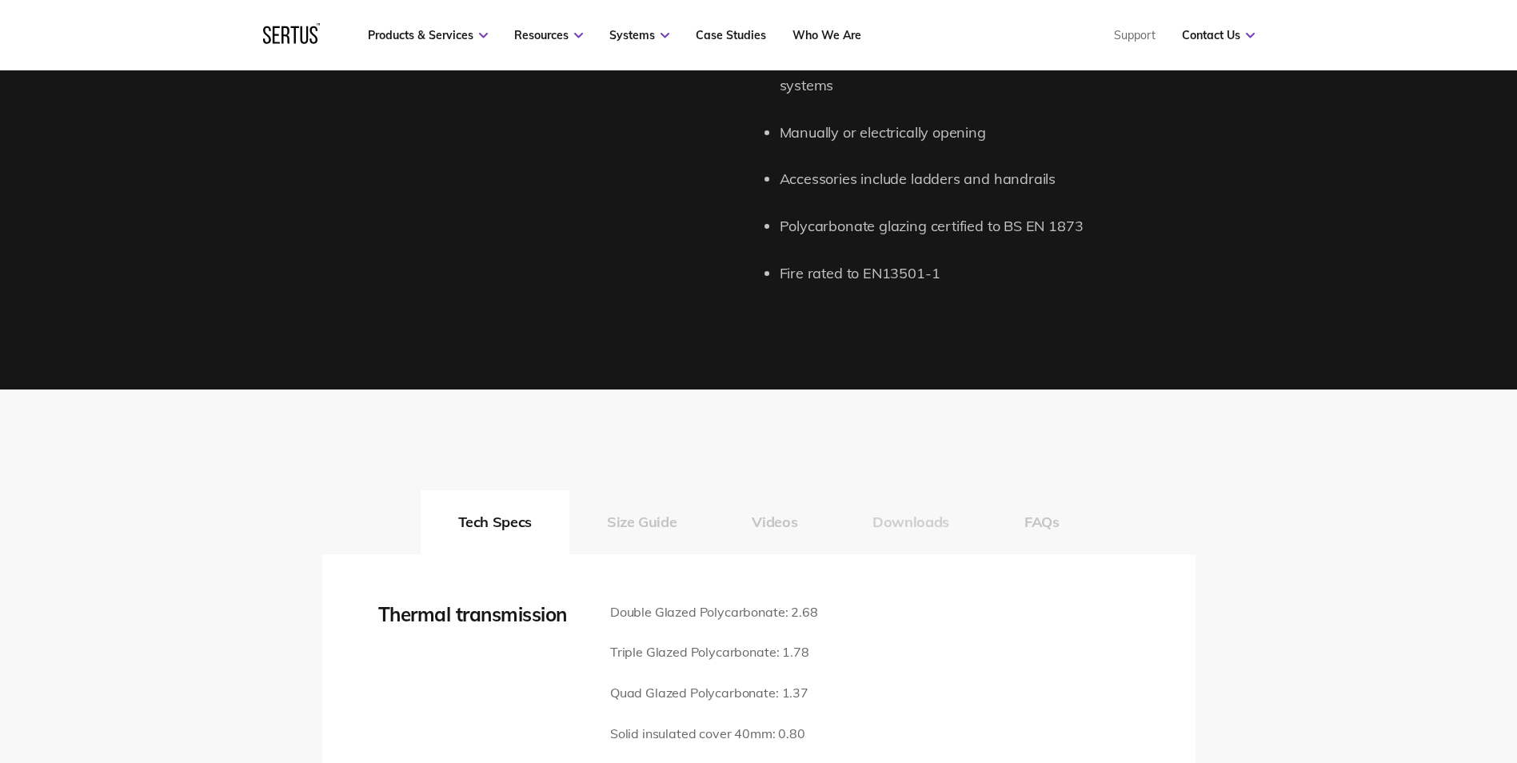
scroll to position [1919, 0]
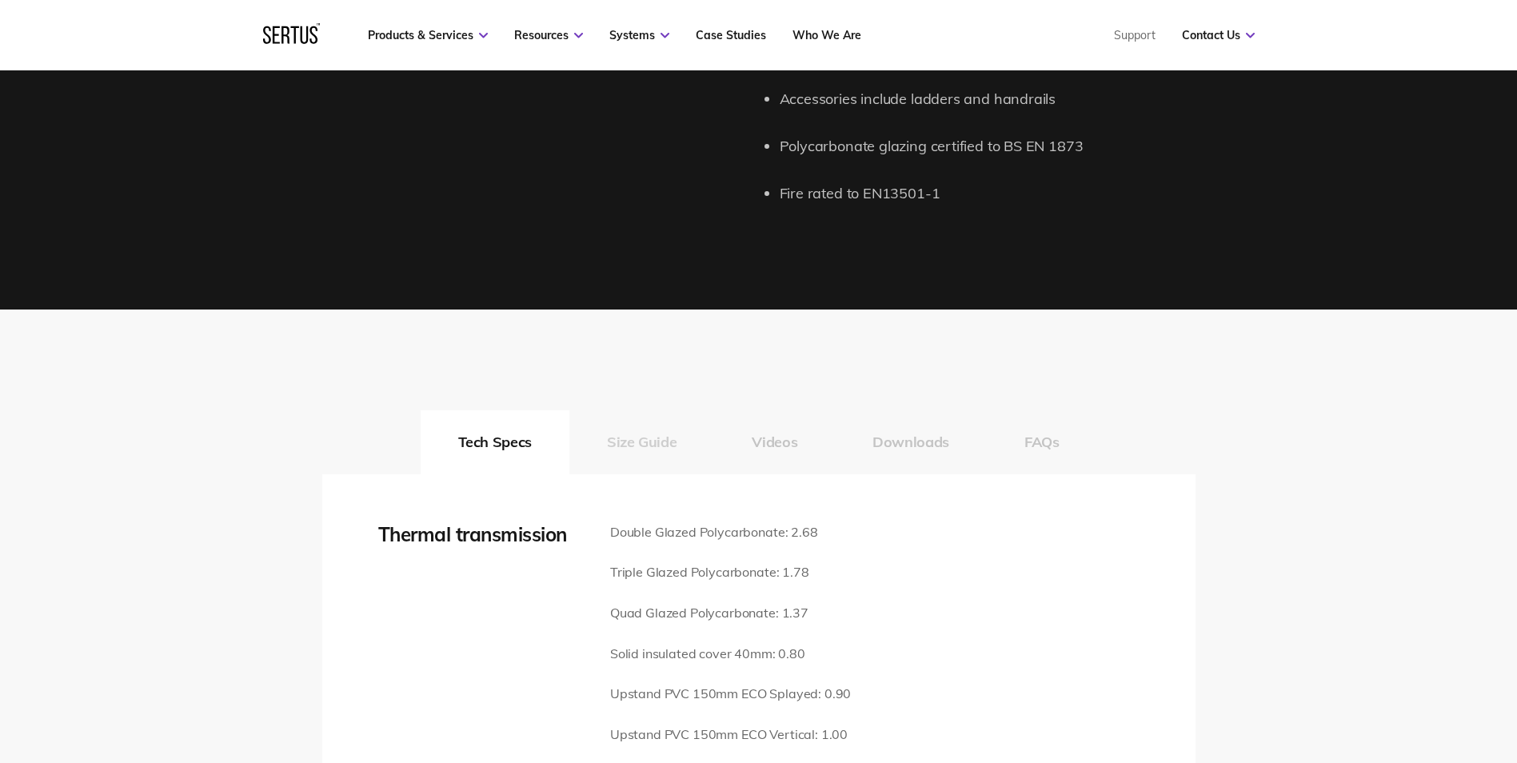
click at [664, 422] on button "Size Guide" at bounding box center [641, 442] width 145 height 64
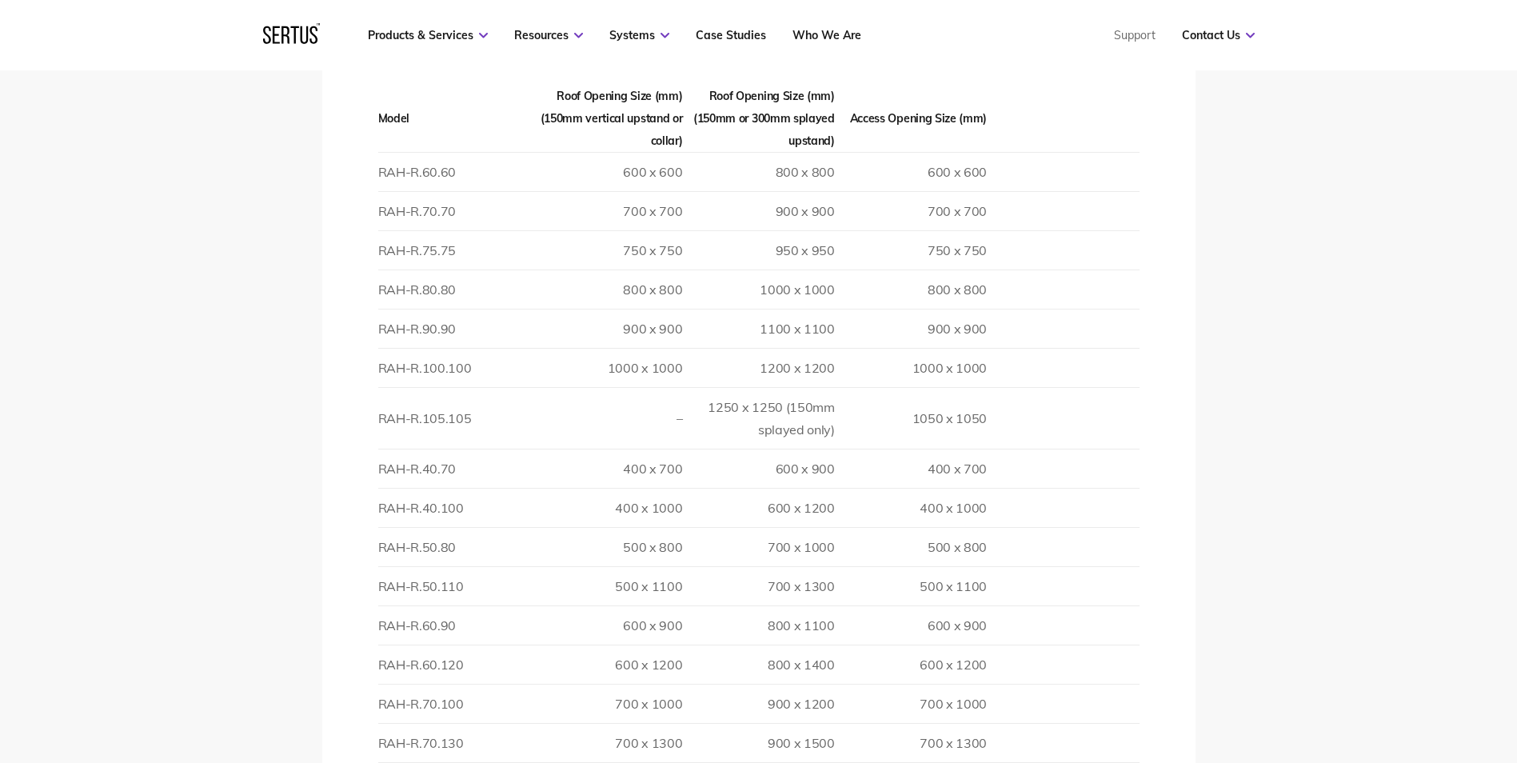
scroll to position [2399, 0]
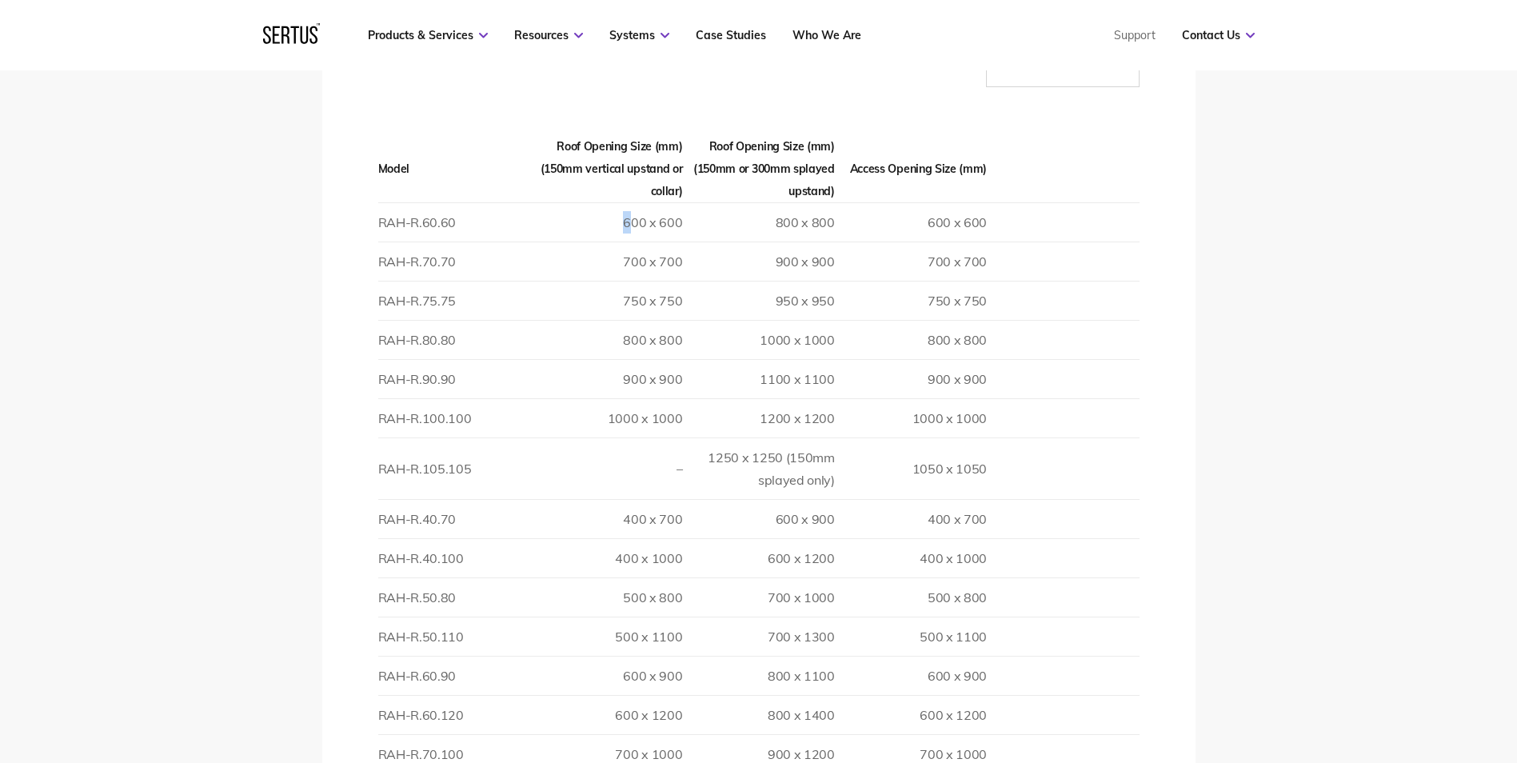
click at [629, 202] on td "600 x 600" at bounding box center [606, 221] width 152 height 39
drag, startPoint x: 629, startPoint y: 197, endPoint x: 700, endPoint y: 202, distance: 71.3
click at [700, 202] on td "800 x 800" at bounding box center [758, 221] width 152 height 39
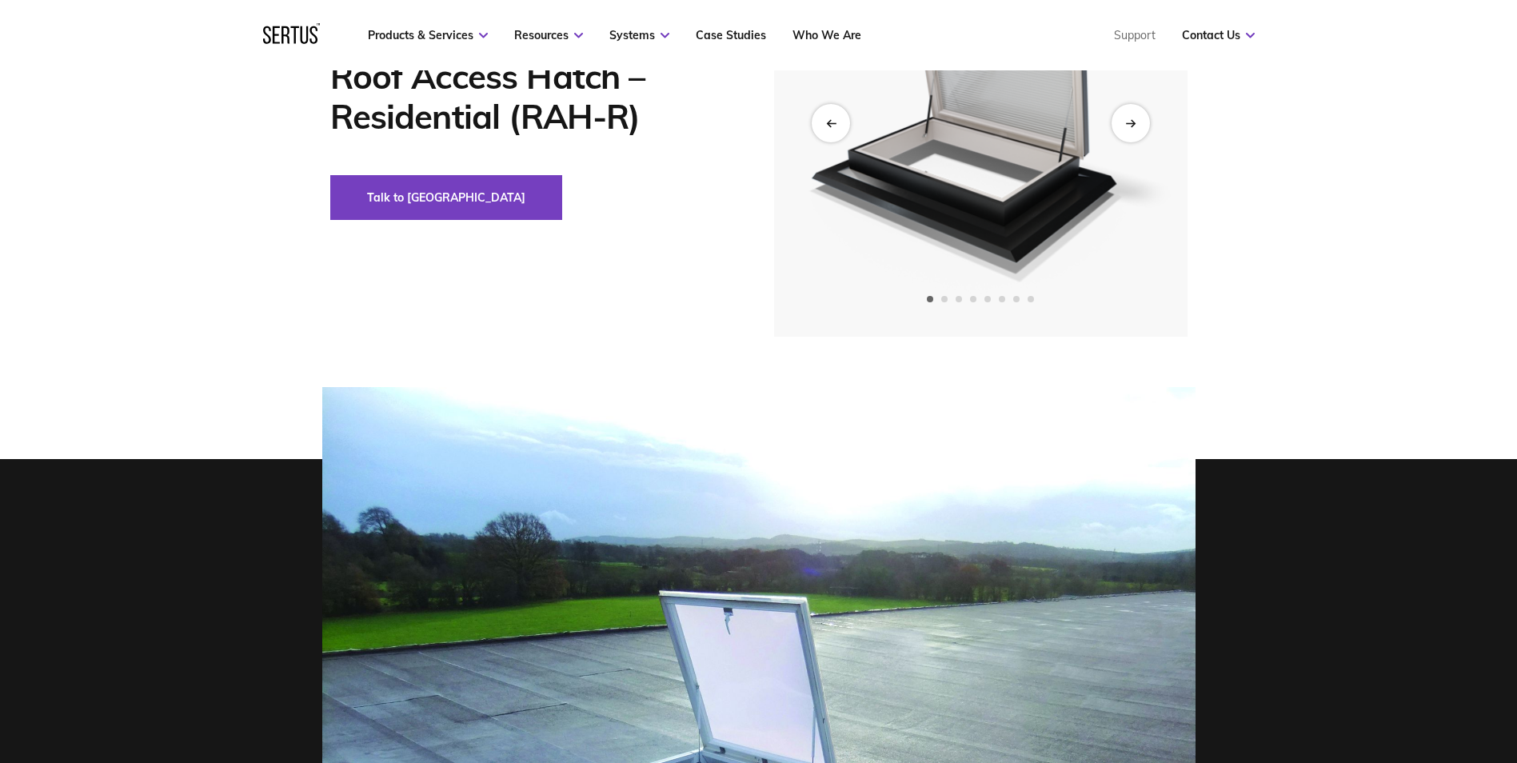
scroll to position [80, 0]
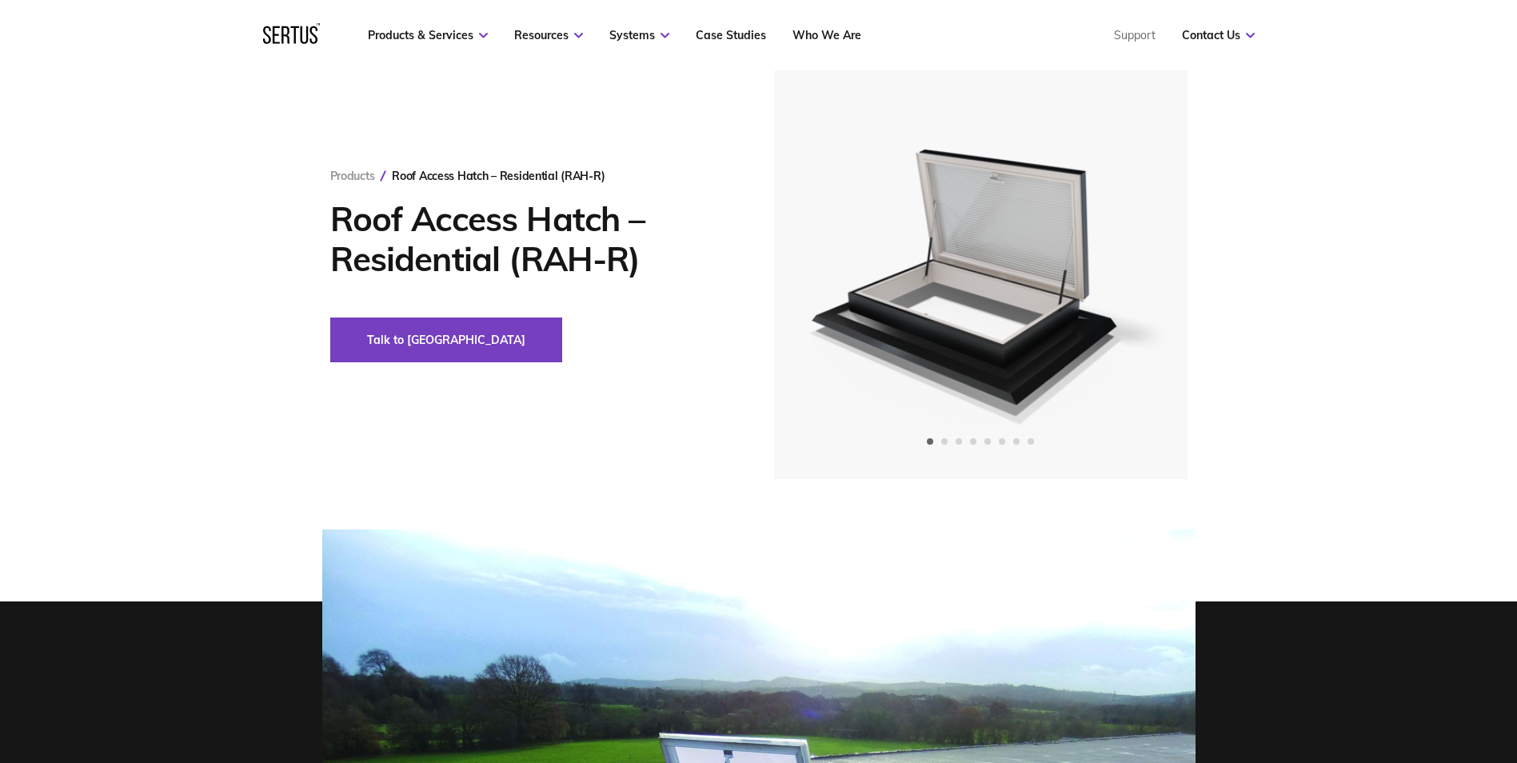
click at [211, 310] on div "Products Roof Access Hatch – Residential (RAH-R) Roof Access Hatch – Residentia…" at bounding box center [758, 265] width 1517 height 428
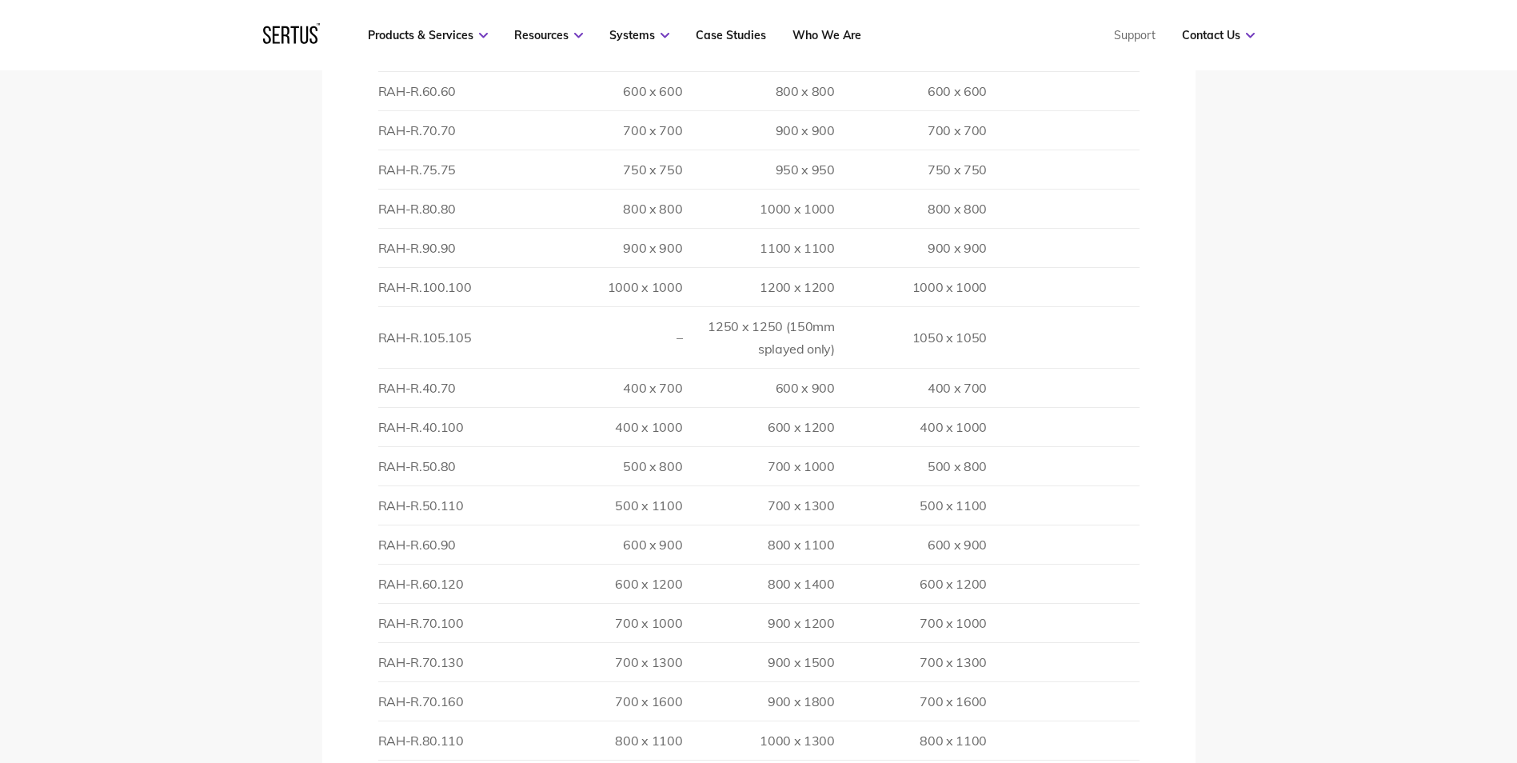
scroll to position [2559, 0]
